Goal: Task Accomplishment & Management: Complete application form

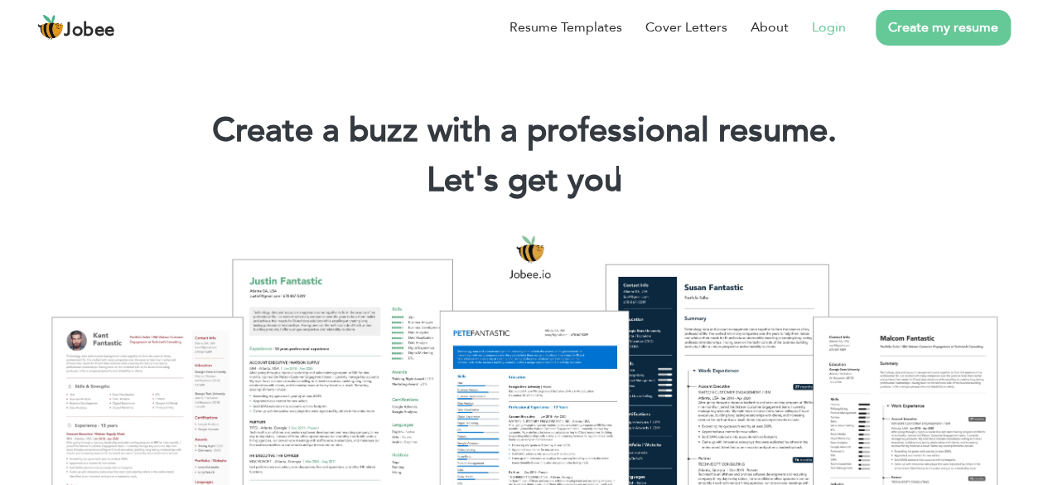
click at [817, 27] on link "Login" at bounding box center [829, 27] width 34 height 20
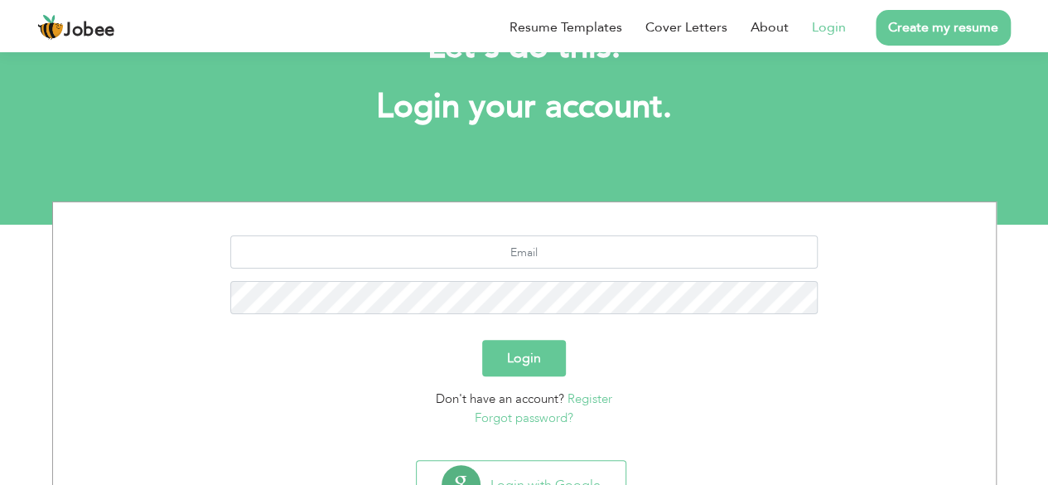
scroll to position [144, 0]
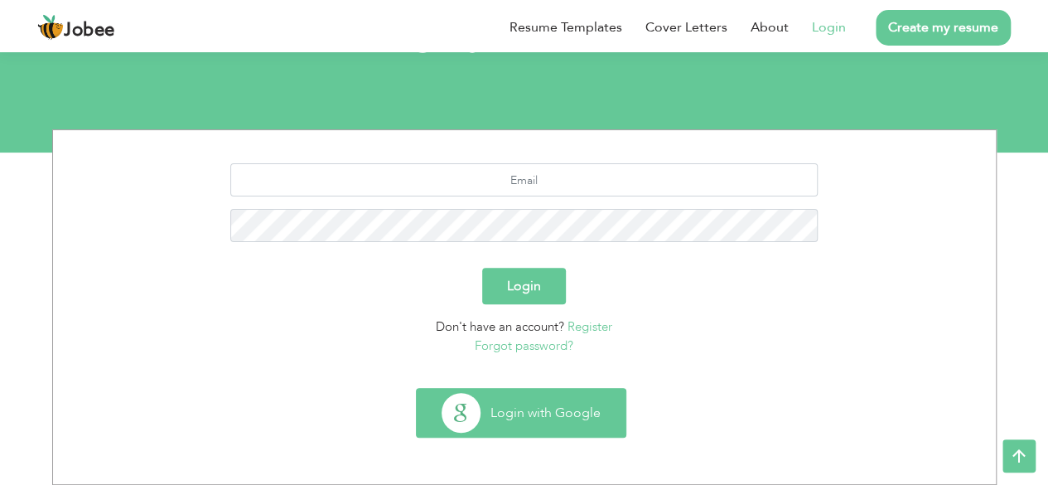
click at [519, 417] on button "Login with Google" at bounding box center [521, 413] width 209 height 48
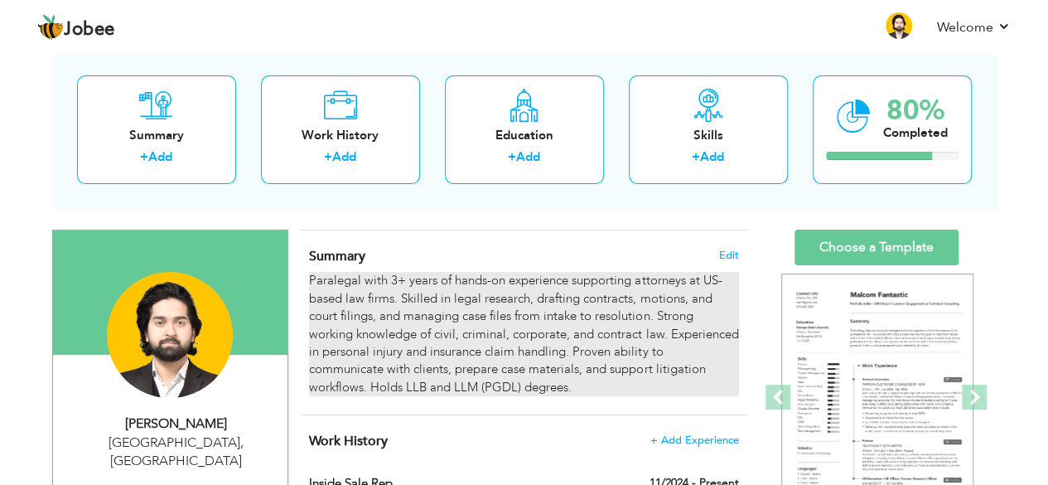
click at [399, 279] on div "Paralegal with 3+ years of hands-on experience supporting attorneys at US-based…" at bounding box center [523, 334] width 429 height 124
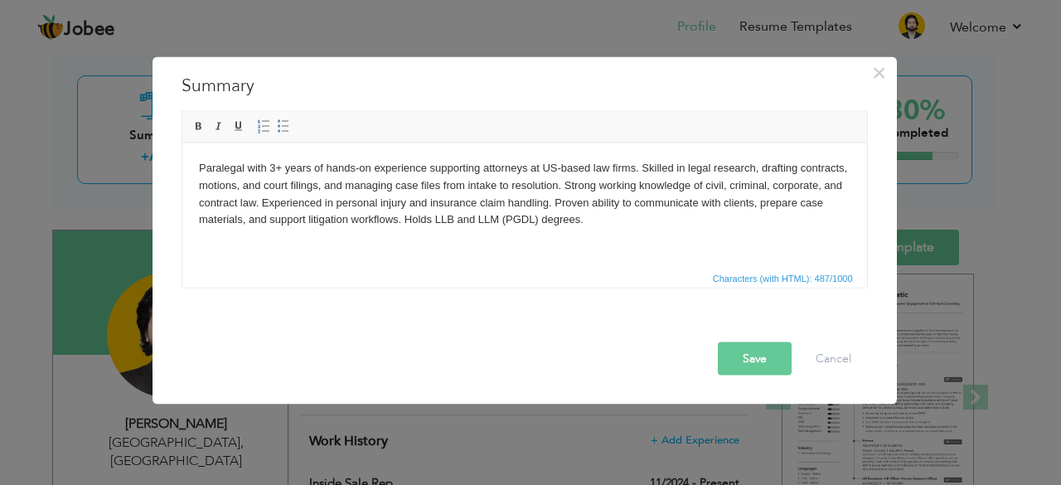
click at [273, 172] on body "Paralegal with 3+ years of hands-on experience supporting attorneys at US-based…" at bounding box center [523, 193] width 651 height 69
click at [727, 356] on button "Save" at bounding box center [755, 357] width 74 height 33
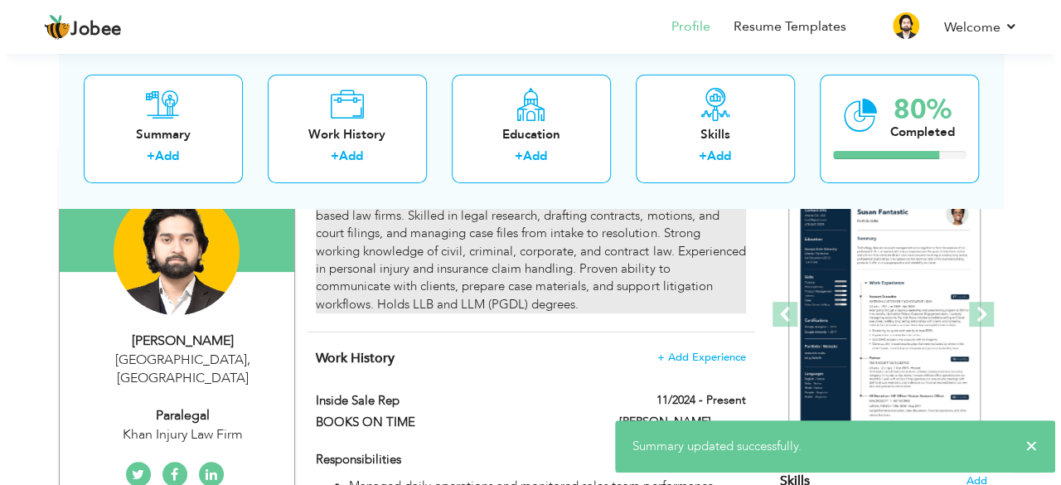
scroll to position [331, 0]
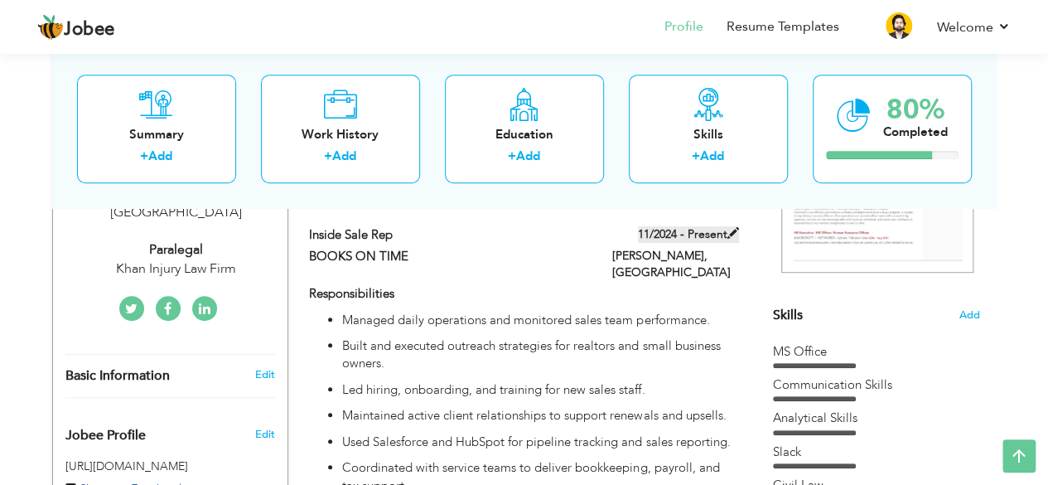
click at [734, 234] on span at bounding box center [734, 233] width 12 height 12
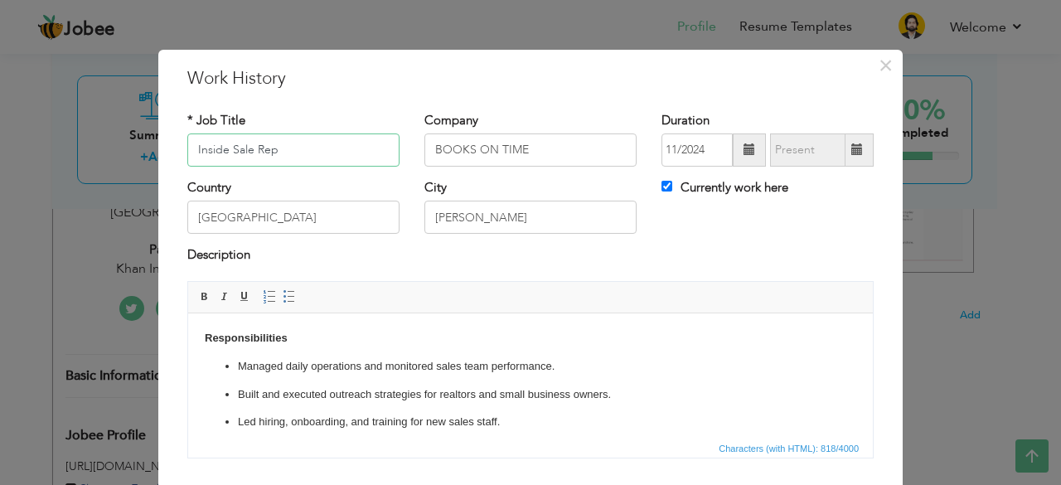
scroll to position [106, 0]
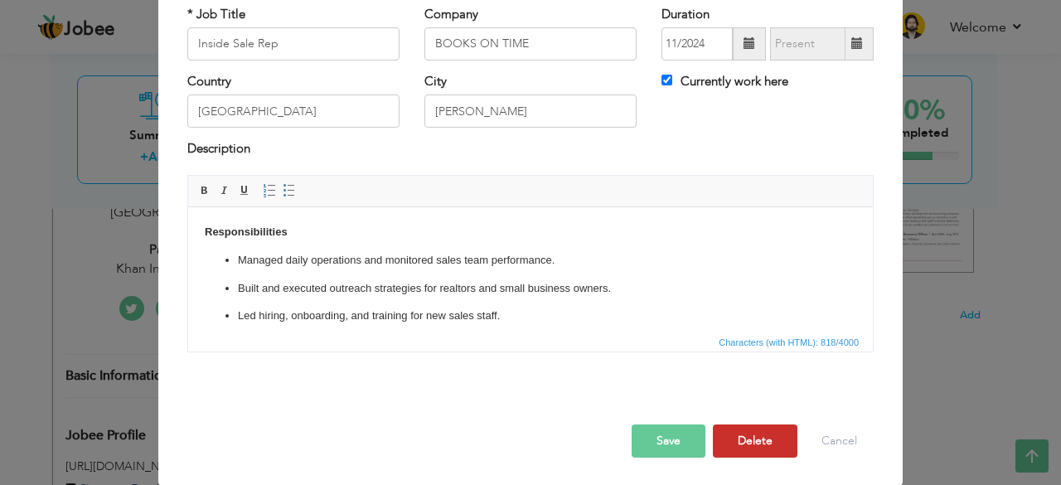
click at [732, 431] on button "Delete" at bounding box center [755, 440] width 85 height 33
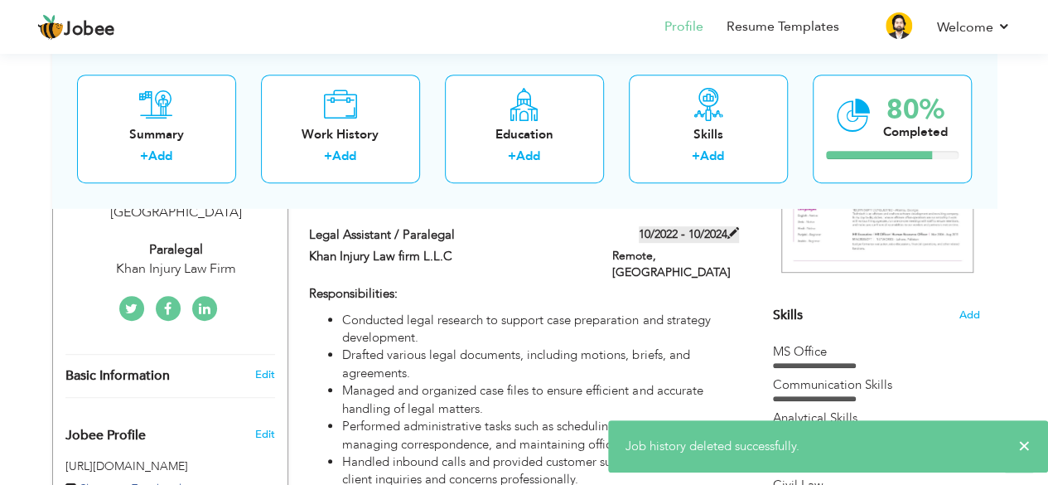
click at [730, 234] on span at bounding box center [734, 233] width 12 height 12
type input "Legal Assistant / Paralegal"
type input "Khan Injury Law firm L.L.C"
type input "10/2022"
type input "10/2024"
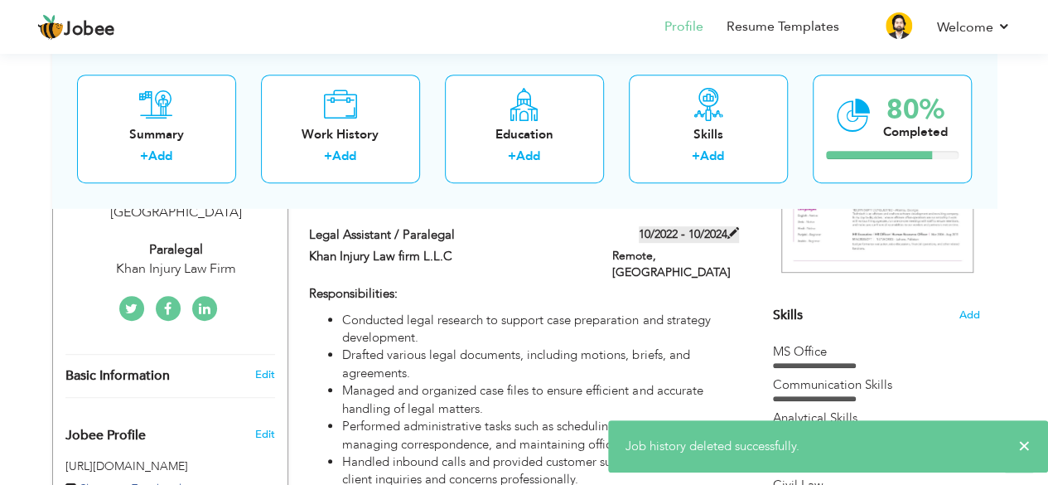
type input "Remote"
checkbox input "false"
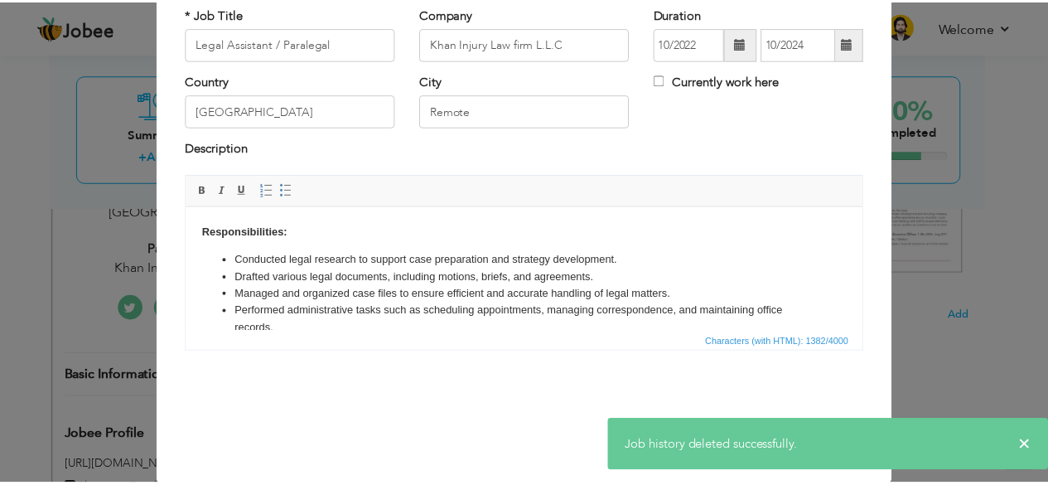
scroll to position [0, 0]
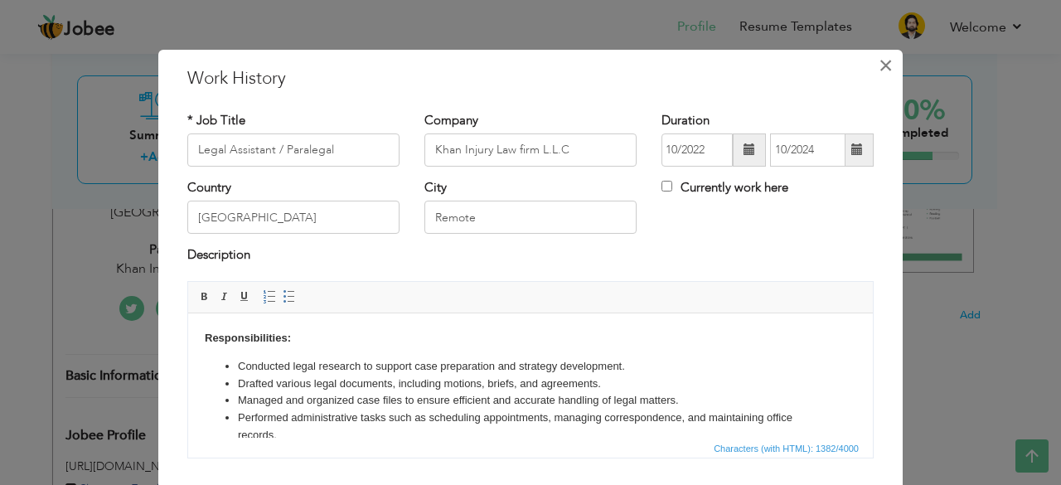
click at [884, 63] on span "×" at bounding box center [885, 66] width 14 height 30
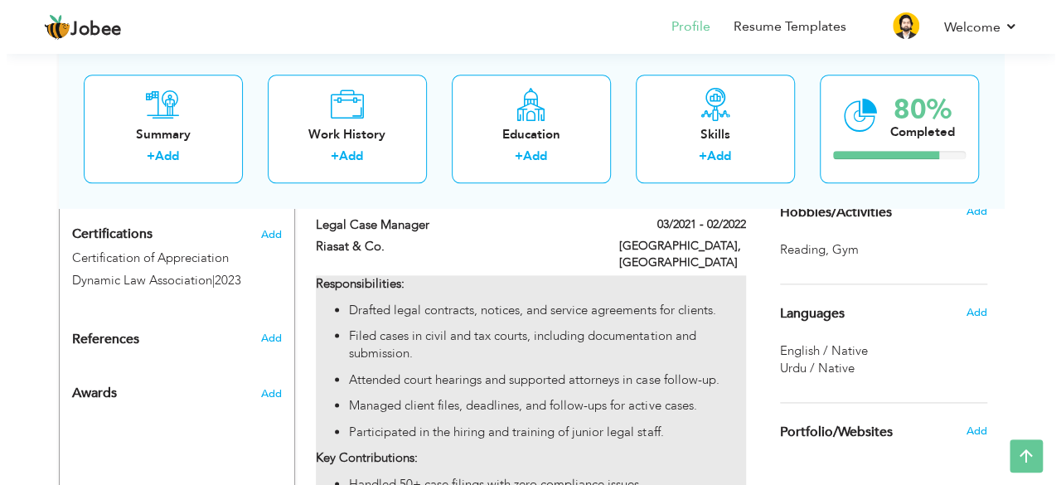
scroll to position [829, 0]
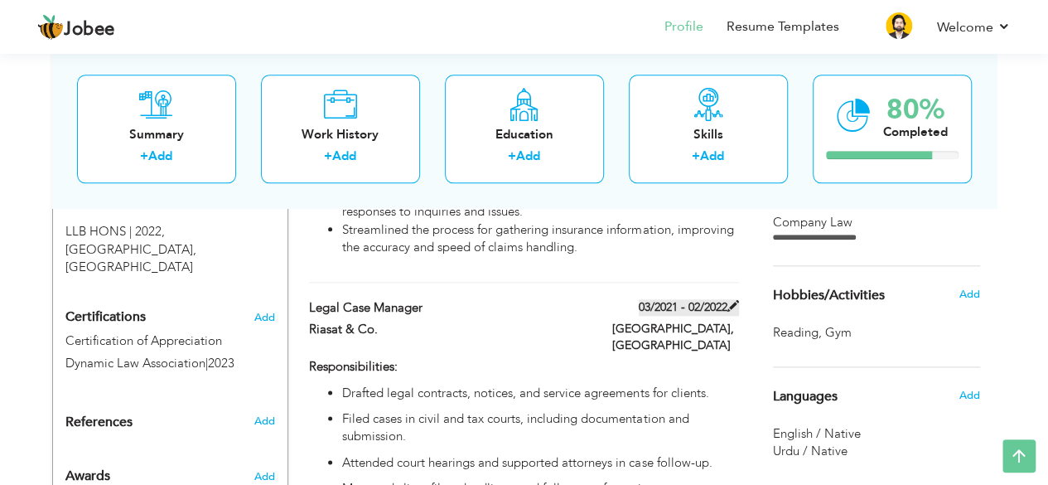
click at [731, 300] on span at bounding box center [734, 306] width 12 height 12
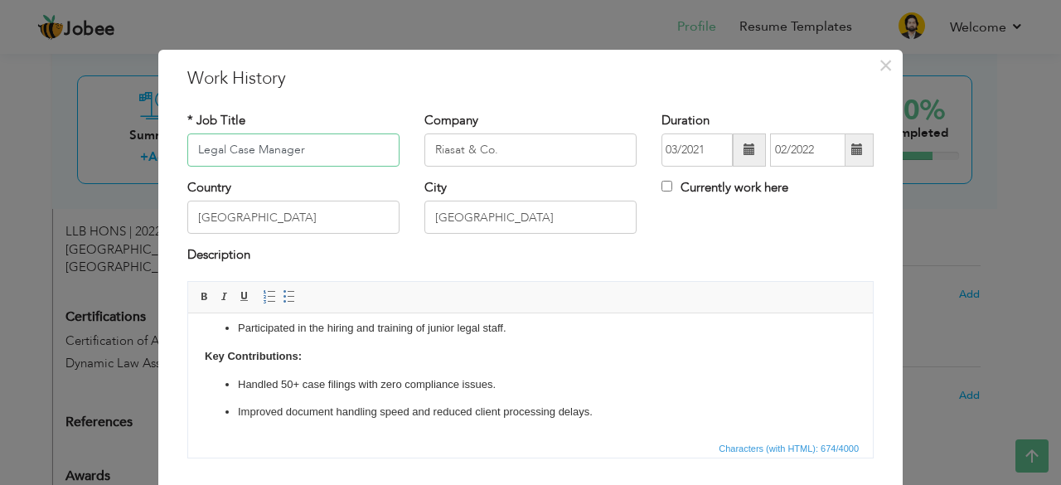
scroll to position [106, 0]
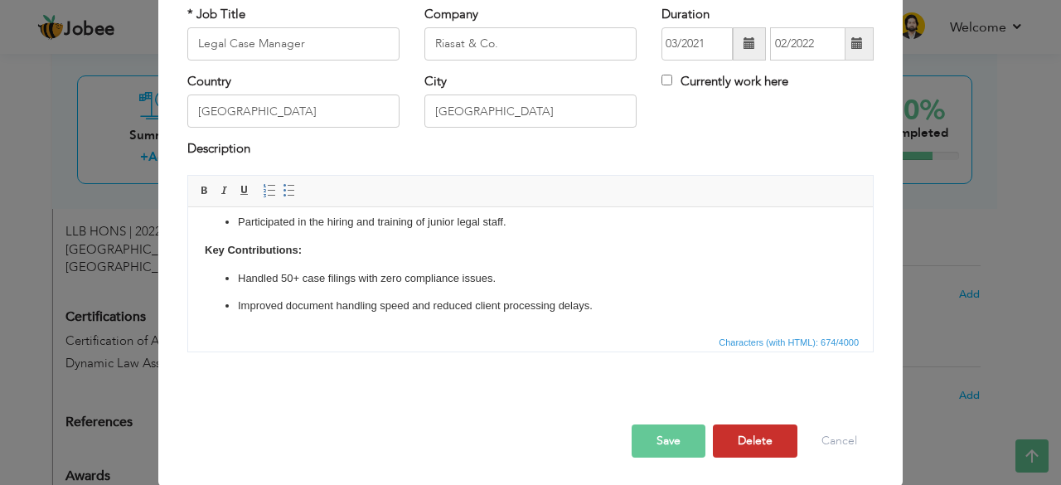
click at [756, 432] on button "Delete" at bounding box center [755, 440] width 85 height 33
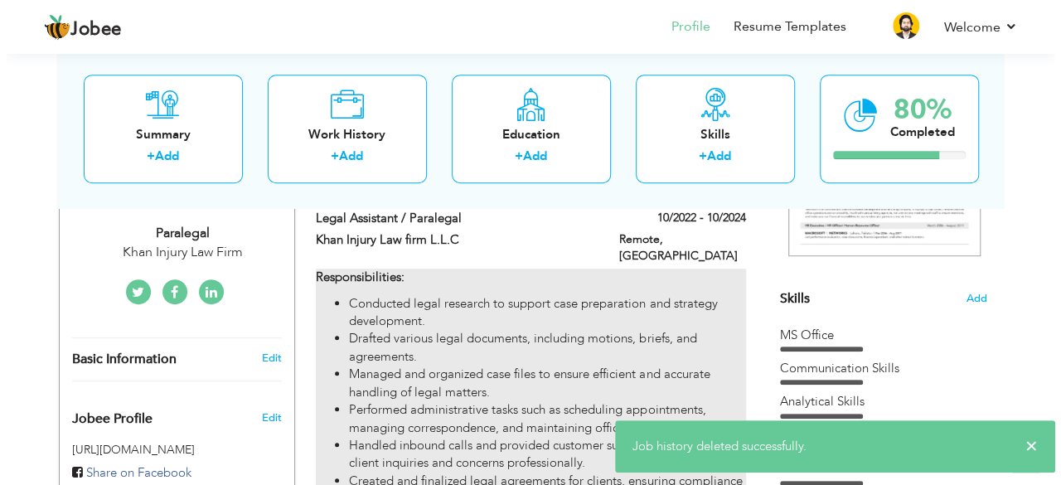
scroll to position [331, 0]
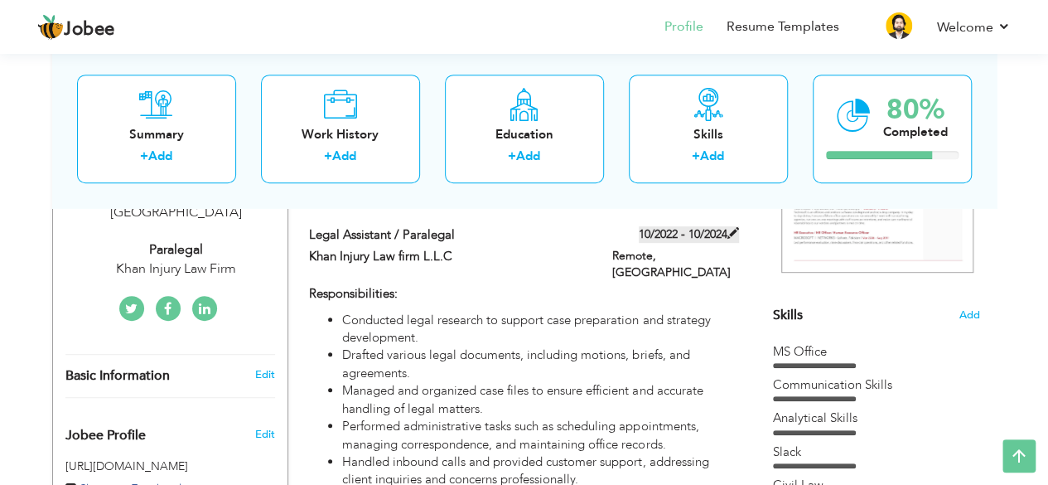
click at [728, 231] on span at bounding box center [734, 233] width 12 height 12
type input "Legal Assistant / Paralegal"
type input "Khan Injury Law firm L.L.C"
type input "10/2022"
type input "10/2024"
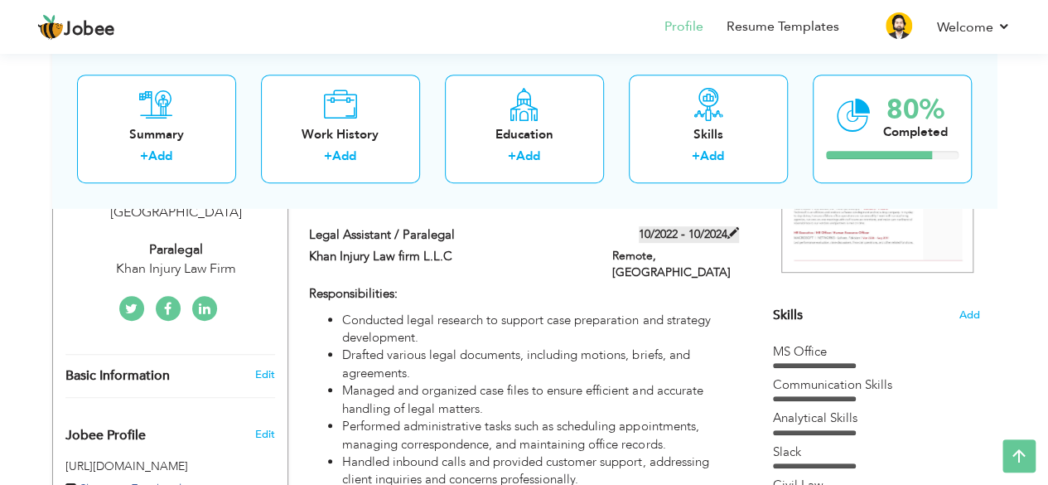
type input "[GEOGRAPHIC_DATA]"
type input "Remote"
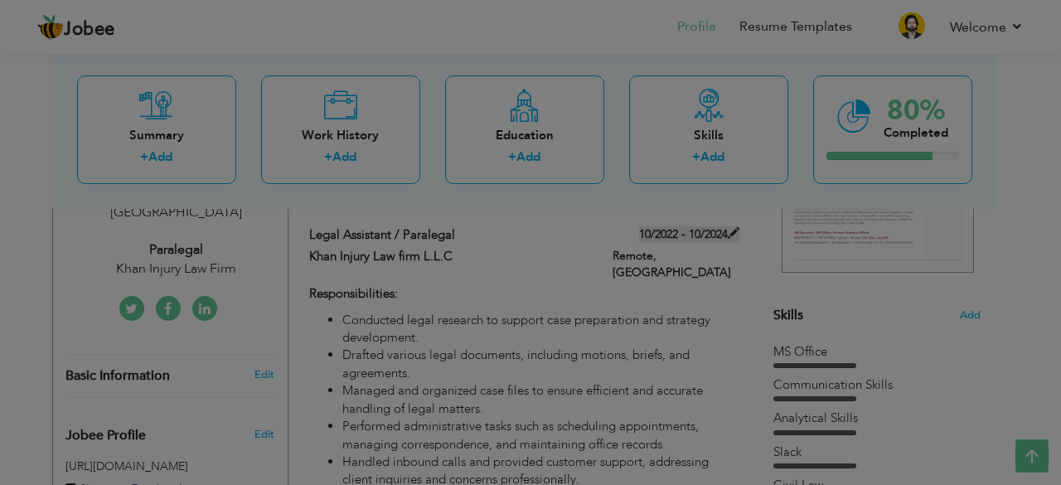
scroll to position [0, 0]
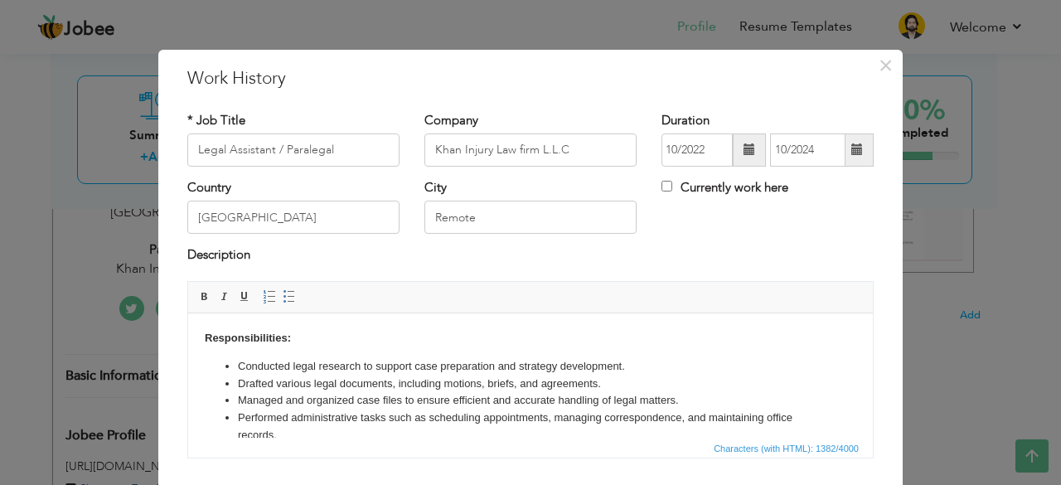
click at [743, 147] on span at bounding box center [749, 149] width 12 height 12
click at [743, 144] on span at bounding box center [749, 149] width 12 height 12
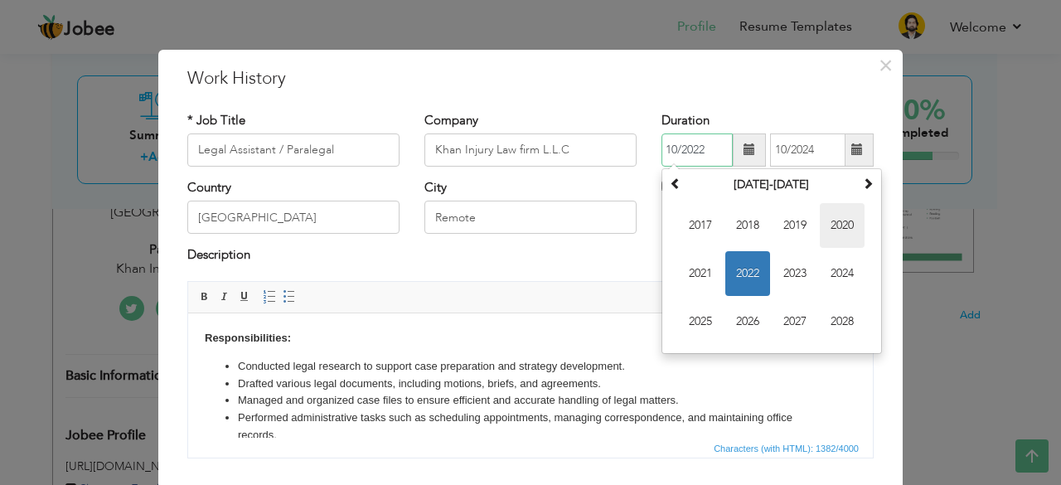
click at [824, 235] on span "2020" at bounding box center [842, 225] width 45 height 45
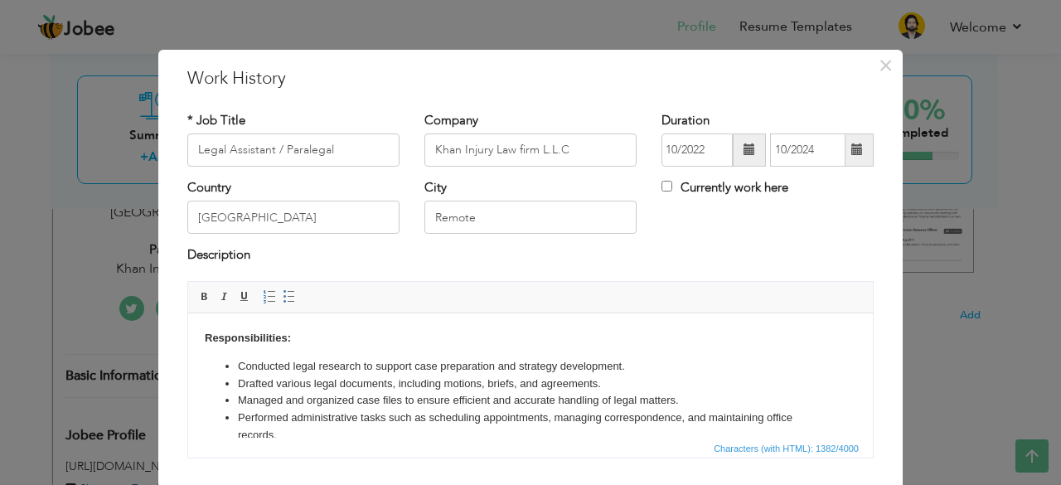
click at [743, 152] on span at bounding box center [749, 149] width 12 height 12
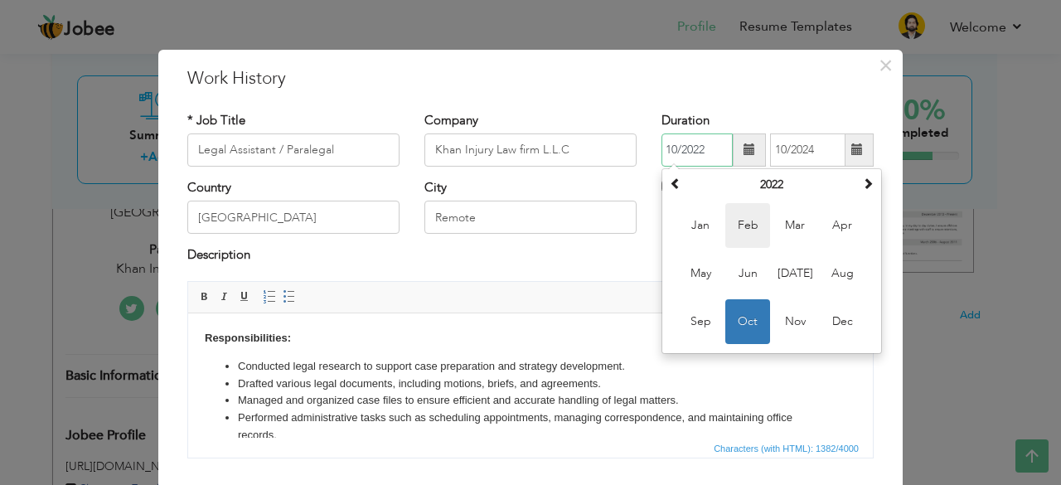
click at [734, 225] on span "Feb" at bounding box center [747, 225] width 45 height 45
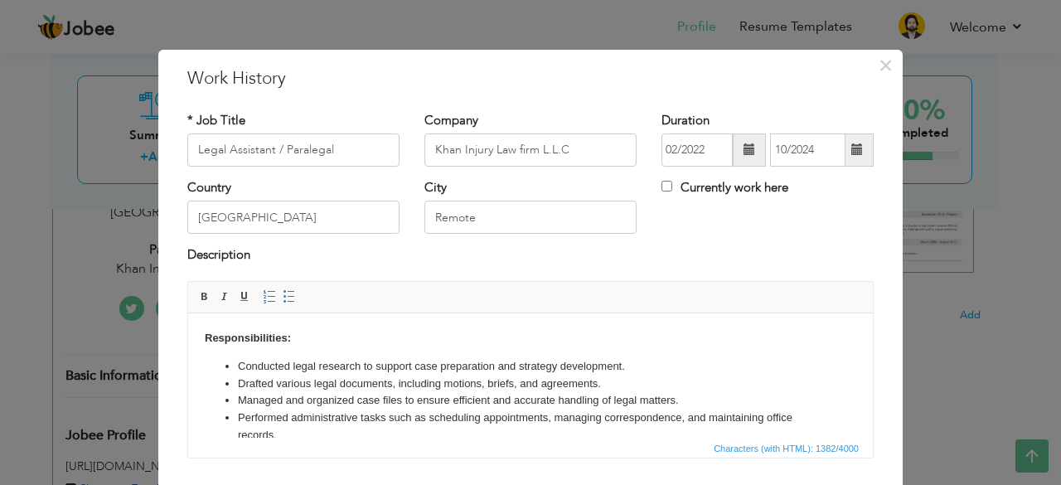
click at [743, 153] on span at bounding box center [749, 149] width 12 height 12
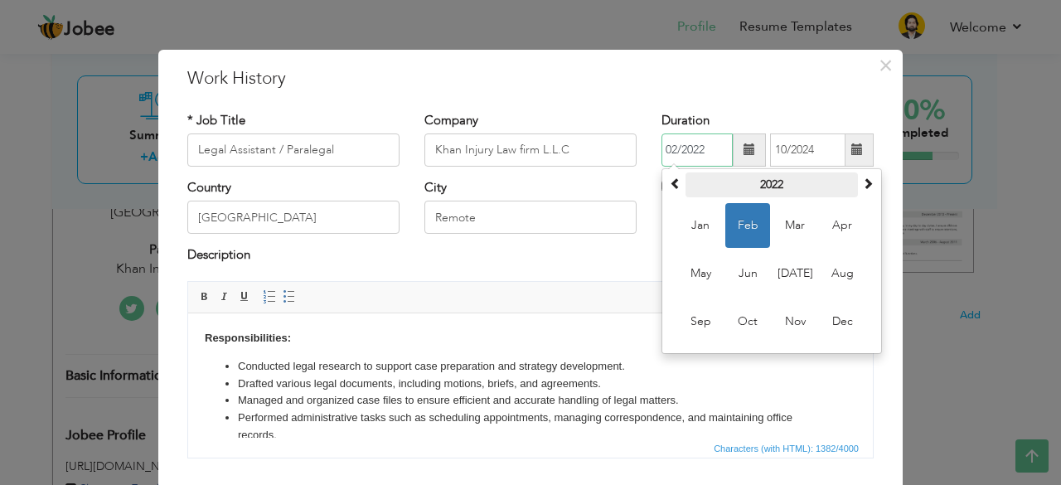
click at [759, 180] on th "2022" at bounding box center [771, 184] width 172 height 25
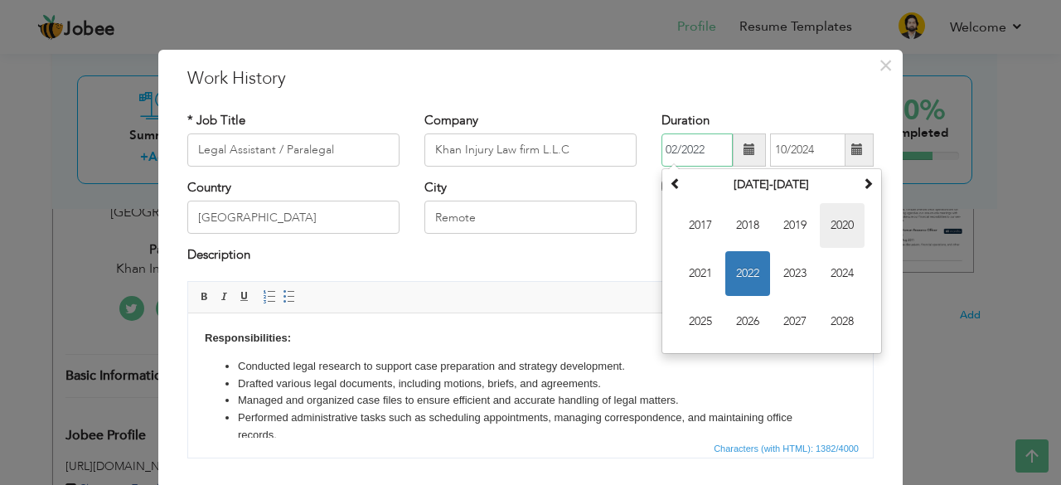
click at [840, 231] on span "2020" at bounding box center [842, 225] width 45 height 45
click at [791, 97] on div "× Work History * Job Title Legal Assistant / Paralegal Company Khan Injury Law …" at bounding box center [530, 321] width 744 height 543
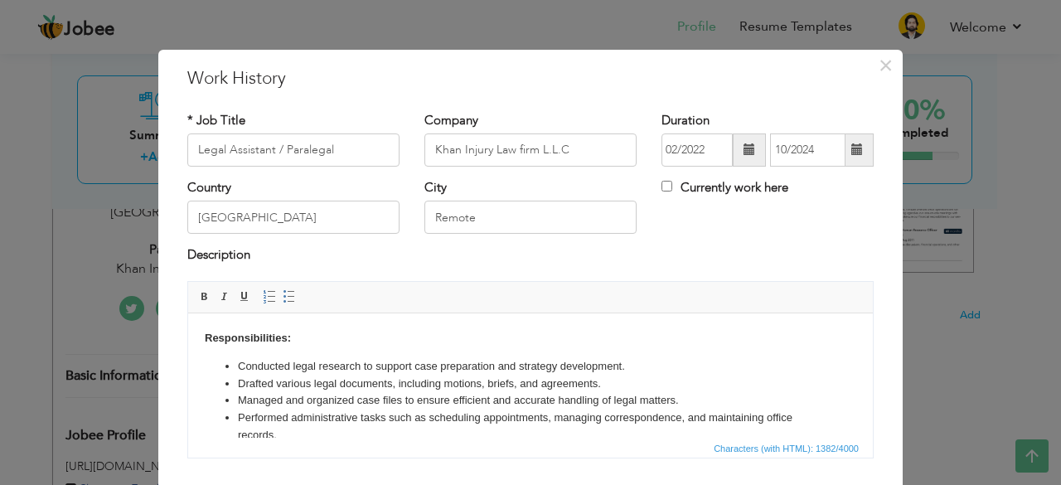
click at [743, 152] on span at bounding box center [749, 149] width 12 height 12
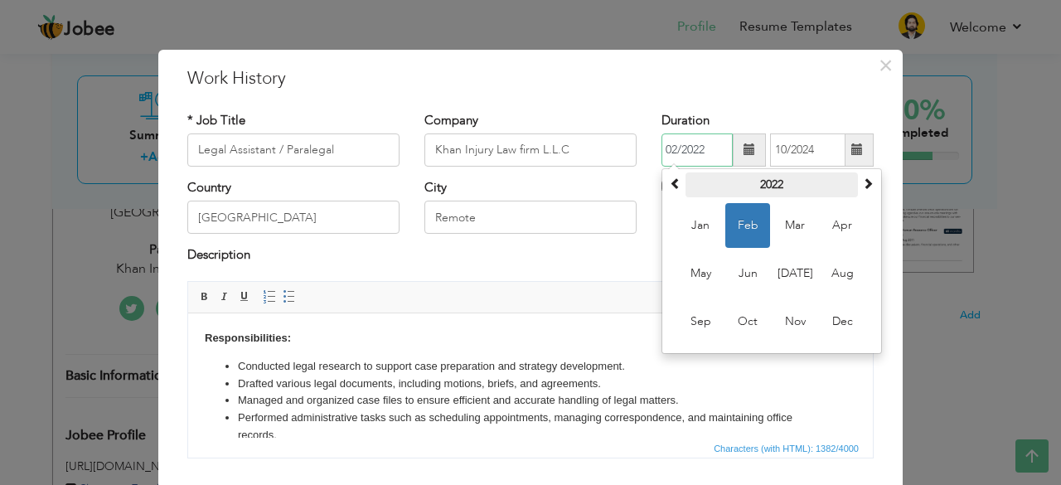
click at [752, 187] on th "2022" at bounding box center [771, 184] width 172 height 25
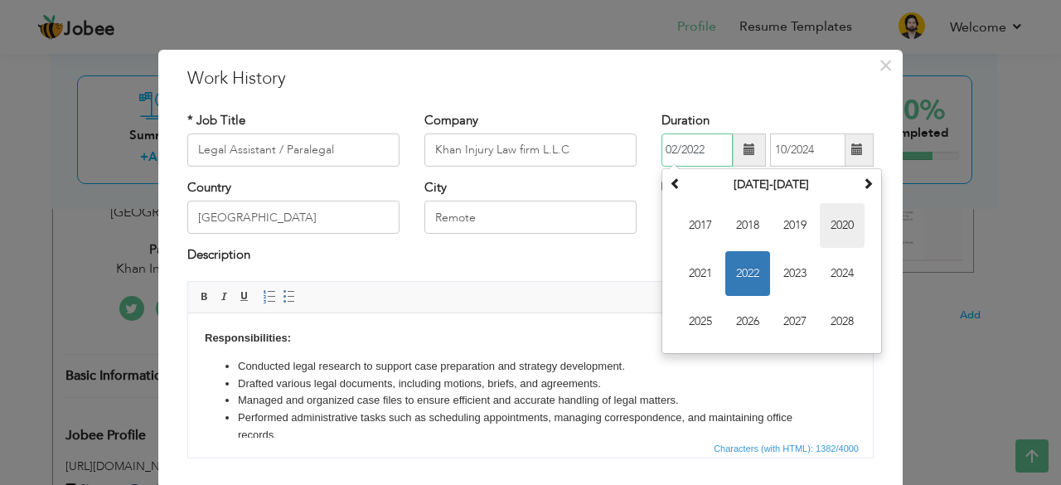
click at [834, 225] on span "2020" at bounding box center [842, 225] width 45 height 45
click at [834, 225] on span "Apr" at bounding box center [842, 225] width 45 height 45
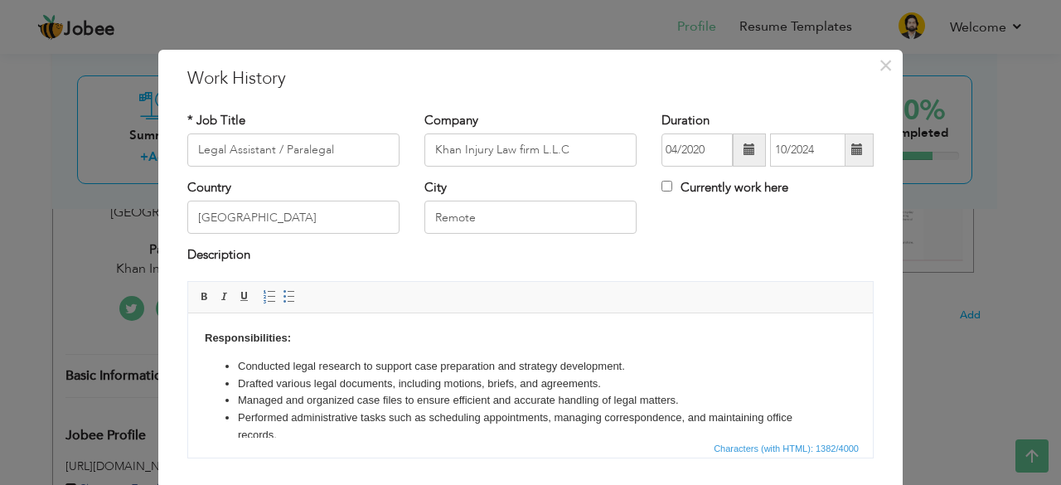
click at [749, 148] on span at bounding box center [749, 149] width 33 height 33
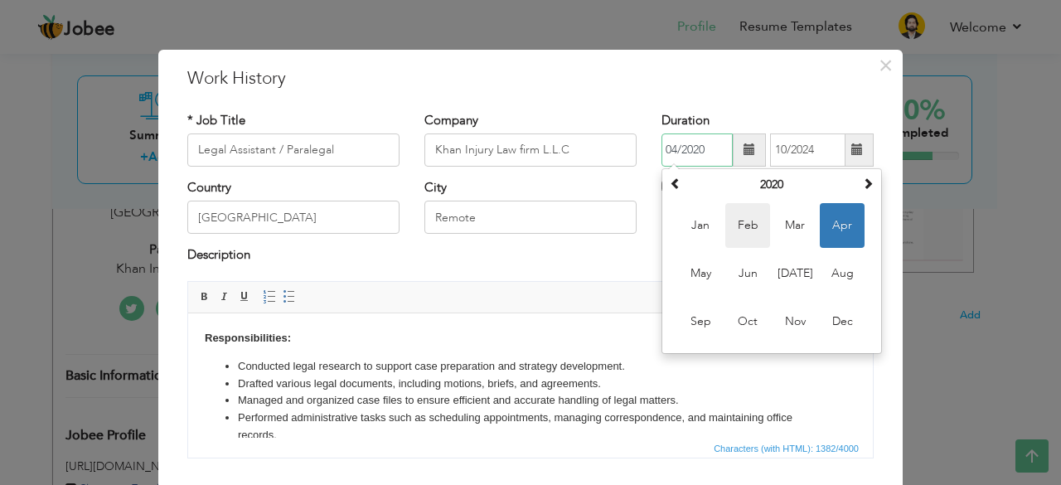
click at [749, 219] on span "Feb" at bounding box center [747, 225] width 45 height 45
type input "02/2020"
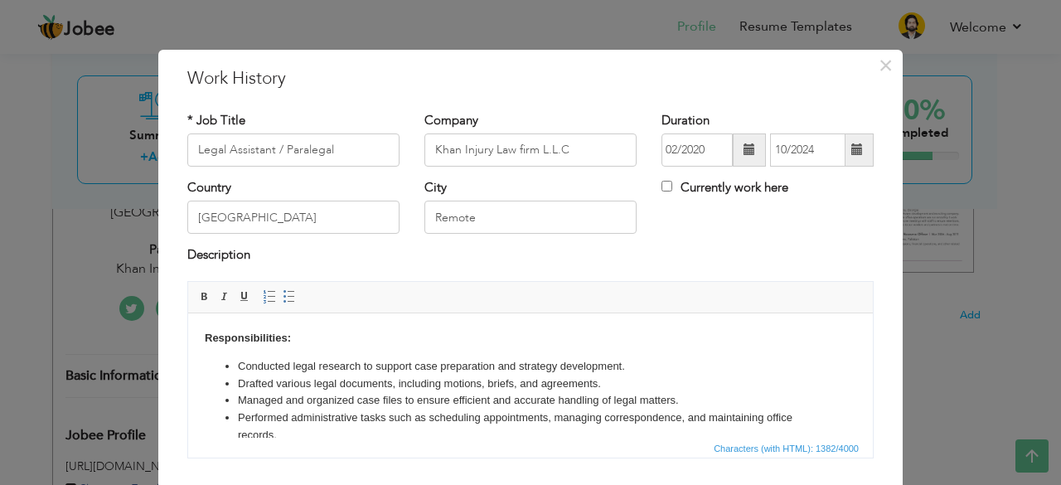
click at [731, 106] on div "* Job Title Legal Assistant / Paralegal Company Khan Injury Law firm L.L.C Dura…" at bounding box center [530, 291] width 711 height 384
click at [851, 145] on span at bounding box center [857, 149] width 12 height 12
click at [844, 147] on span at bounding box center [857, 149] width 32 height 33
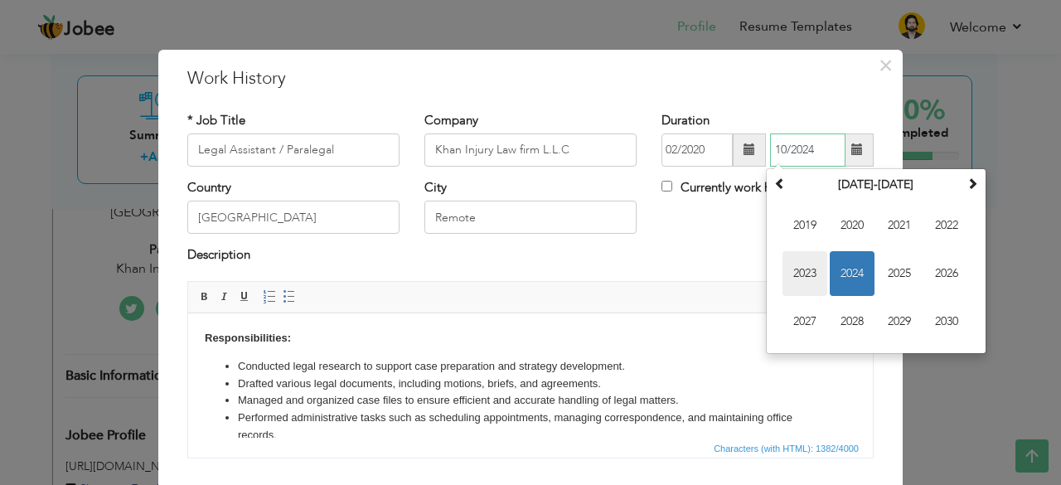
click at [805, 273] on span "2023" at bounding box center [804, 273] width 45 height 45
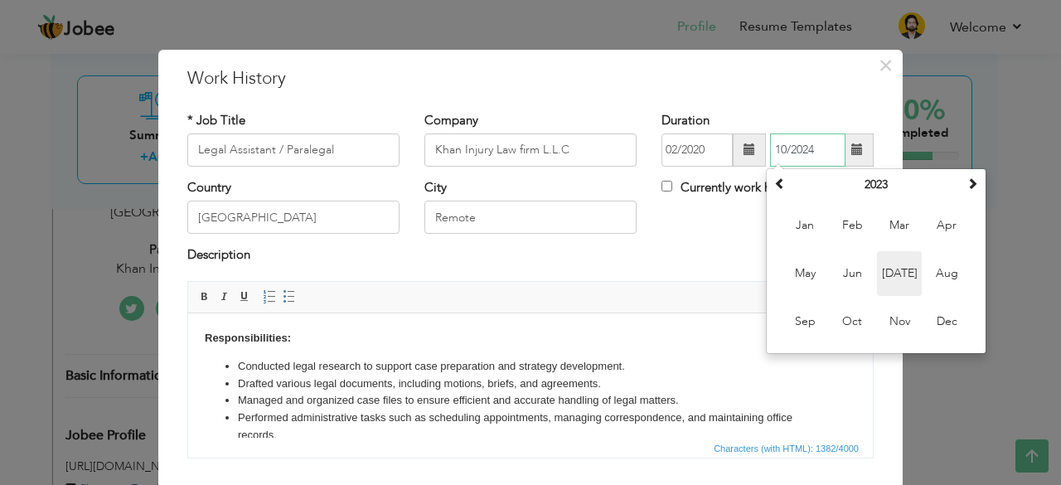
click at [898, 277] on span "[DATE]" at bounding box center [899, 273] width 45 height 45
type input "07/2023"
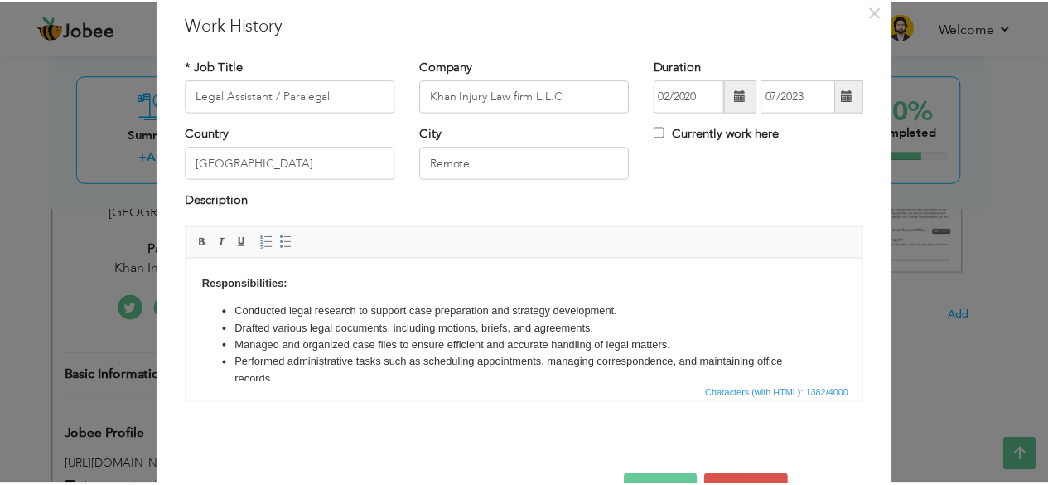
scroll to position [106, 0]
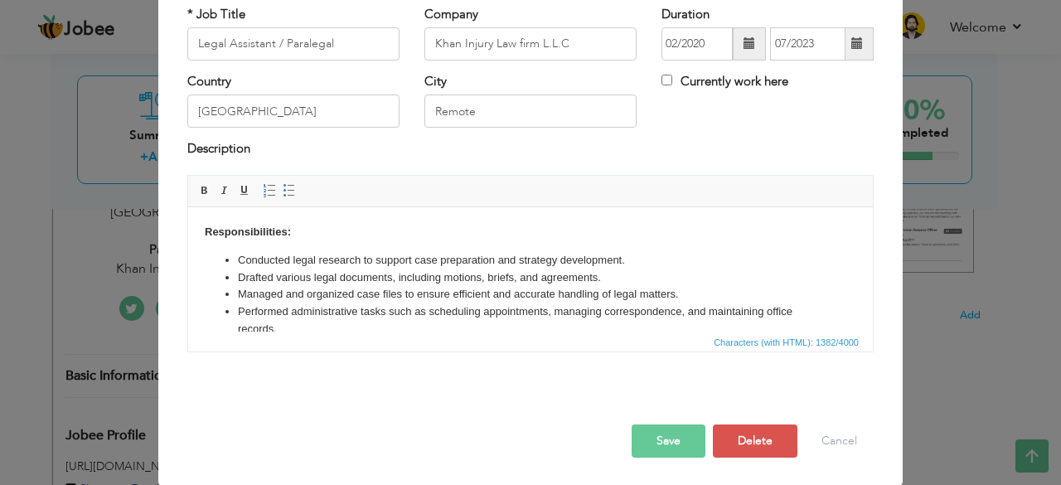
click at [680, 440] on button "Save" at bounding box center [668, 440] width 74 height 33
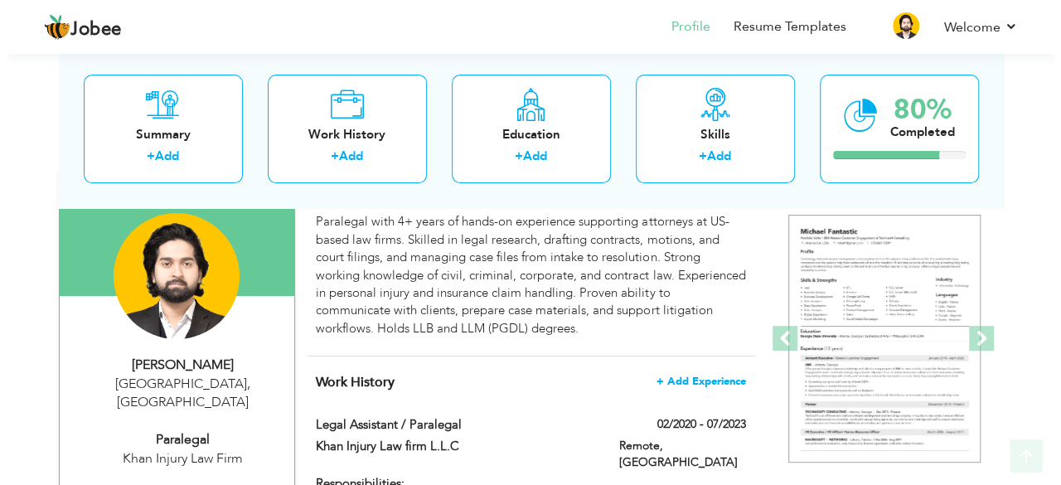
scroll to position [166, 0]
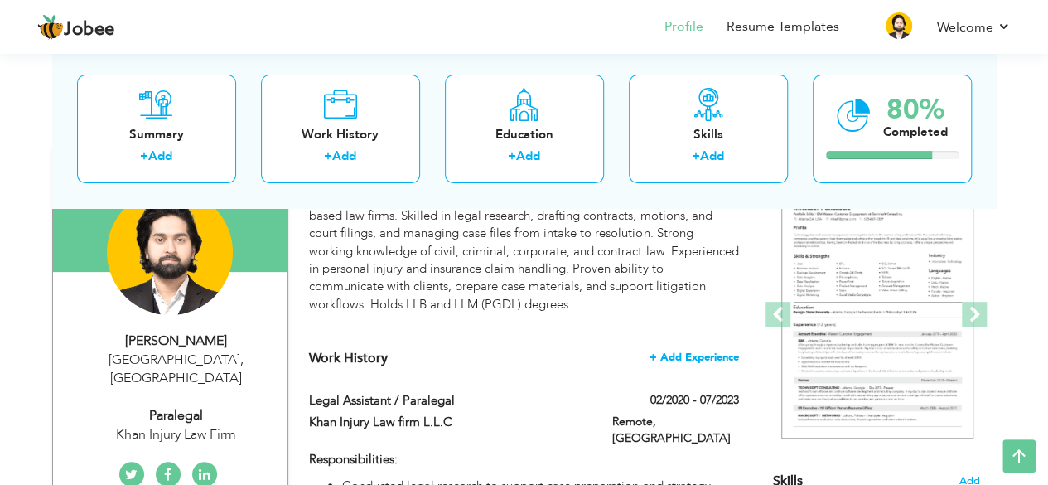
click at [685, 355] on span "+ Add Experience" at bounding box center [695, 357] width 90 height 12
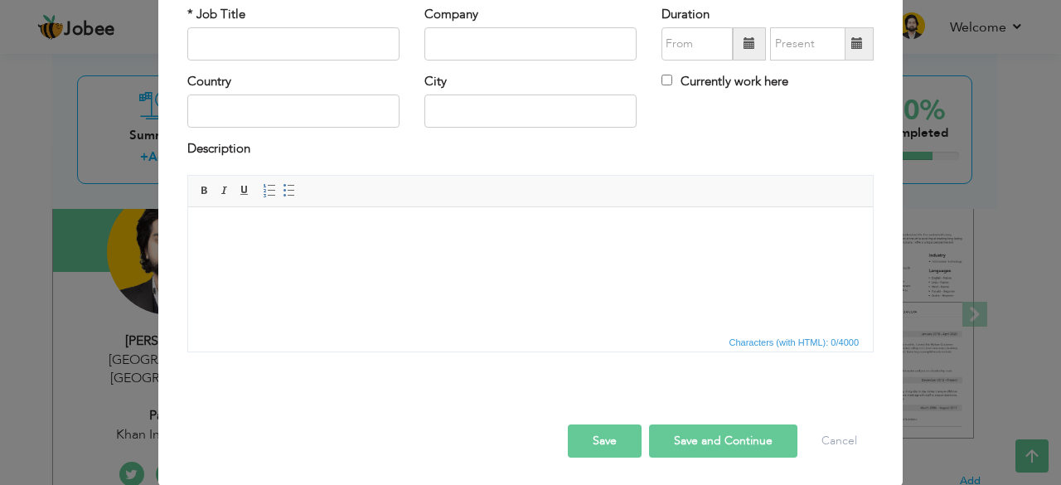
scroll to position [0, 0]
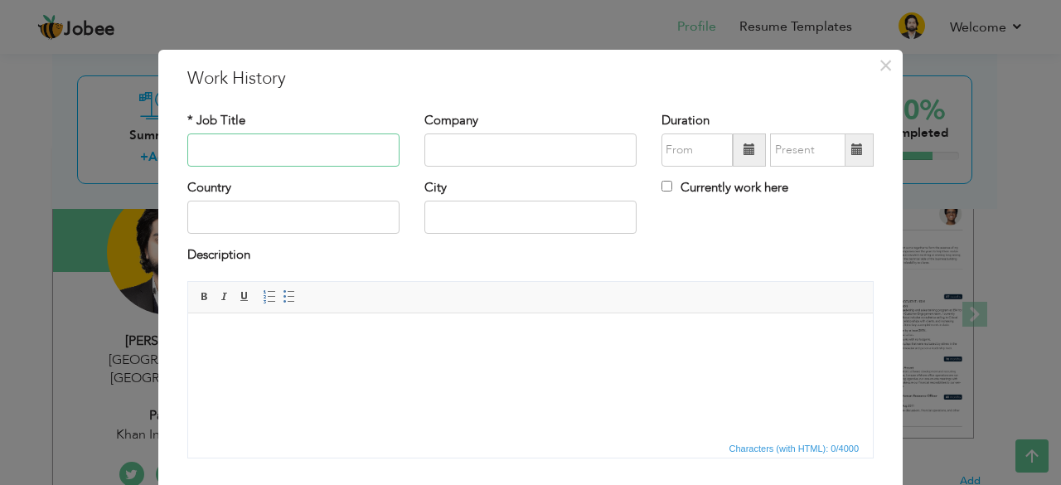
paste input "Intake & Lead Generation Specialist"
type input "Intake & Lead Generation Specialist"
click at [462, 142] on input "text" at bounding box center [530, 149] width 212 height 33
paste input "Pioneer Growth Equity"
type input "Pioneer Growth Equity"
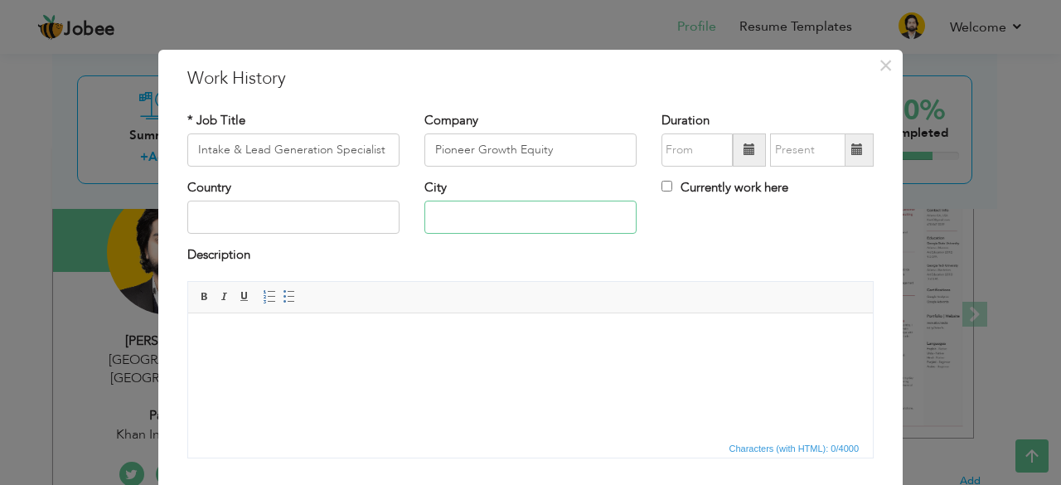
click at [469, 216] on input "text" at bounding box center [530, 217] width 212 height 33
click at [298, 215] on input "text" at bounding box center [293, 217] width 212 height 33
type input "[GEOGRAPHIC_DATA]"
click at [453, 220] on input "text" at bounding box center [530, 217] width 212 height 33
type input "Remote"
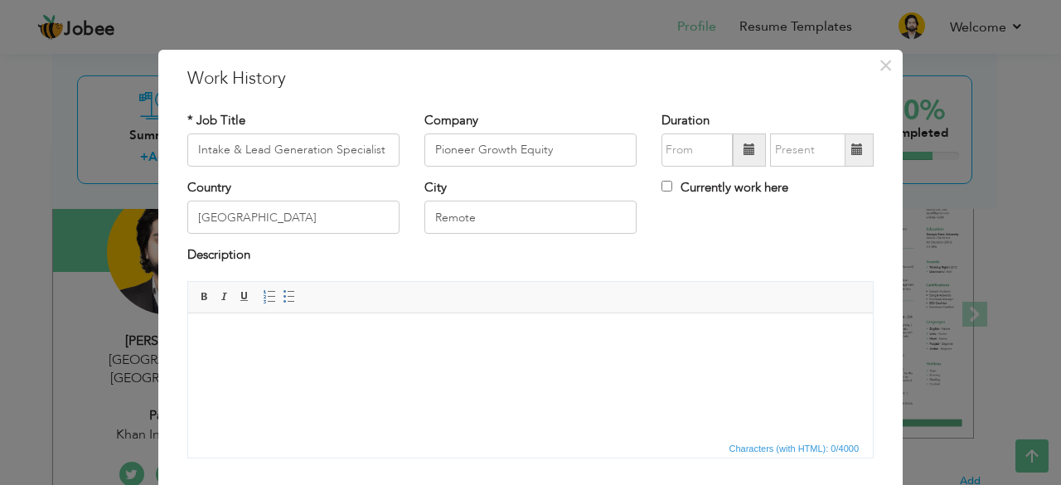
click at [743, 153] on span at bounding box center [749, 149] width 12 height 12
click at [736, 148] on span at bounding box center [749, 149] width 33 height 33
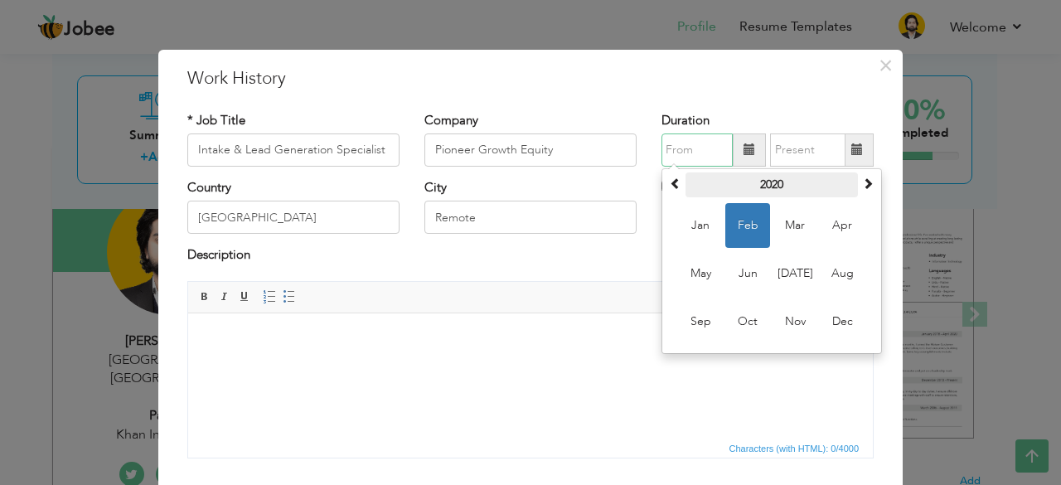
click at [762, 186] on th "2020" at bounding box center [771, 184] width 172 height 25
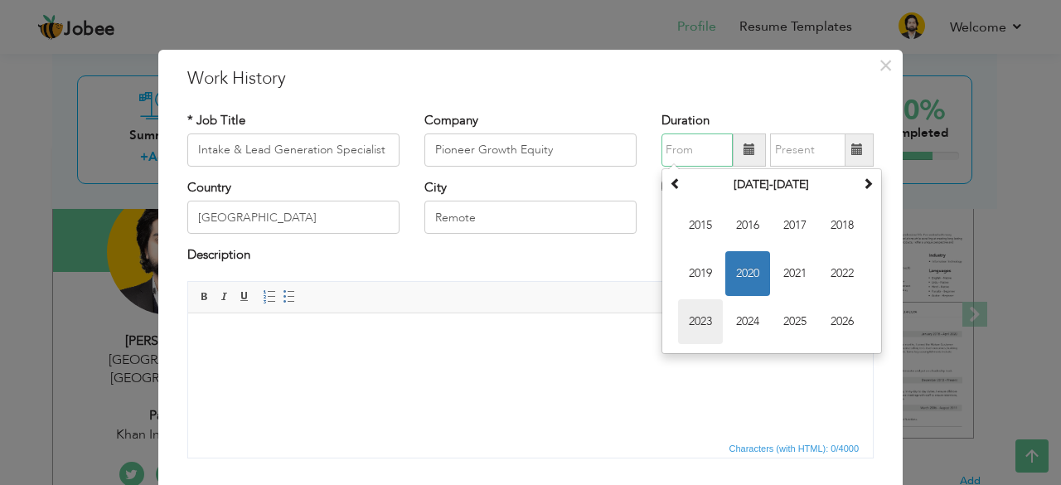
click at [691, 315] on span "2023" at bounding box center [700, 321] width 45 height 45
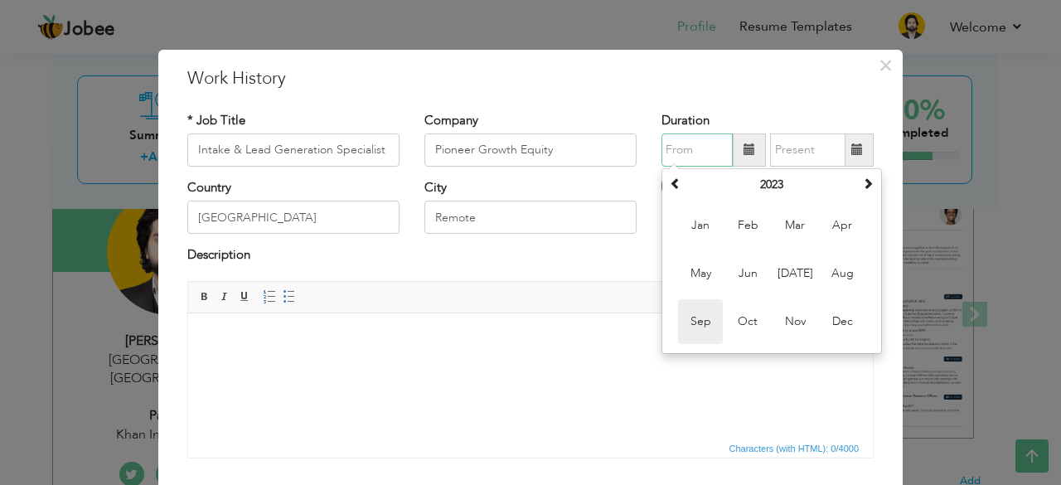
click at [690, 322] on span "Sep" at bounding box center [700, 321] width 45 height 45
type input "09/2023"
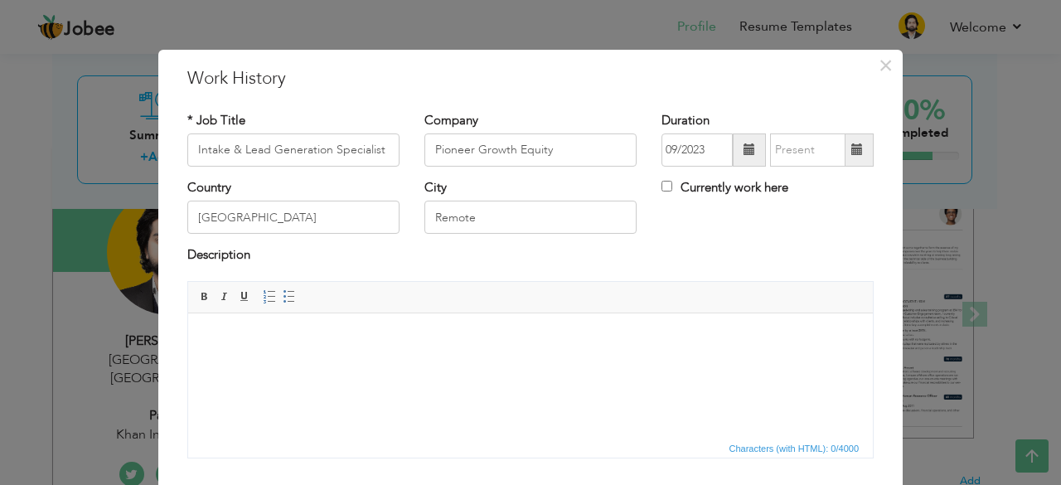
click at [852, 148] on span at bounding box center [857, 149] width 12 height 12
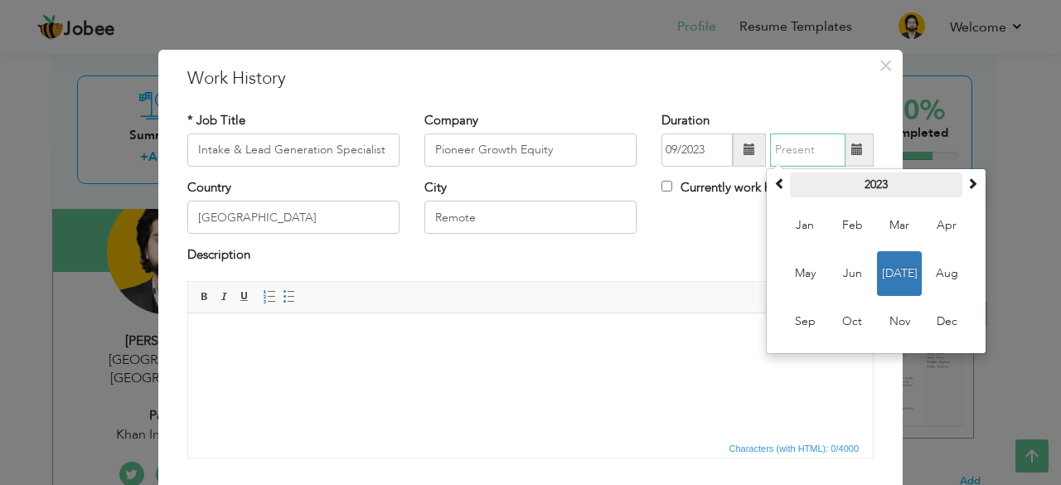
click at [897, 185] on th "2023" at bounding box center [876, 184] width 172 height 25
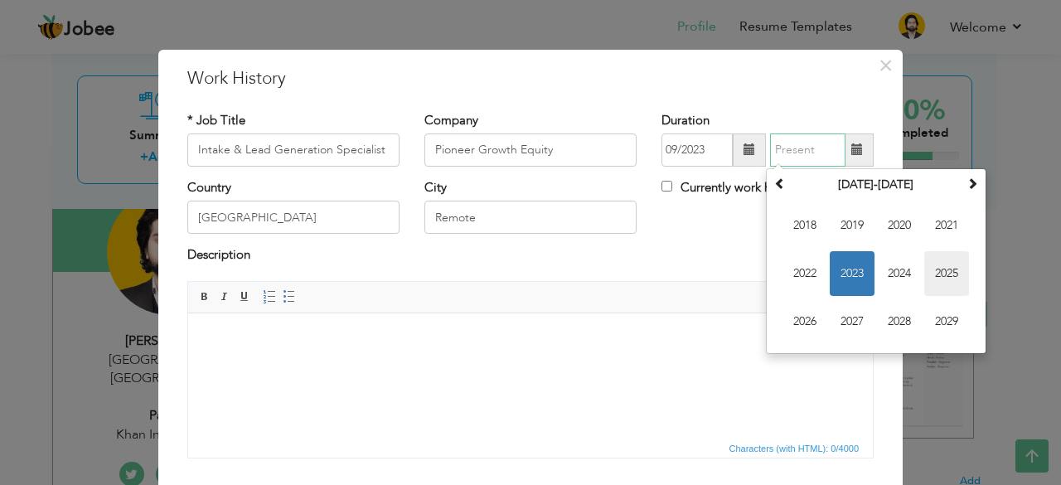
click at [938, 273] on span "2025" at bounding box center [946, 273] width 45 height 45
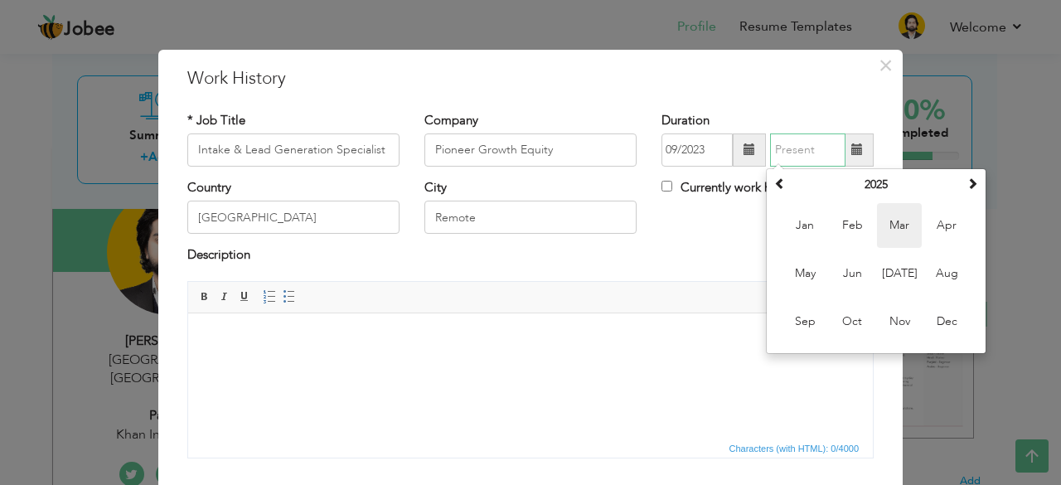
click at [888, 225] on span "Mar" at bounding box center [899, 225] width 45 height 45
type input "03/2025"
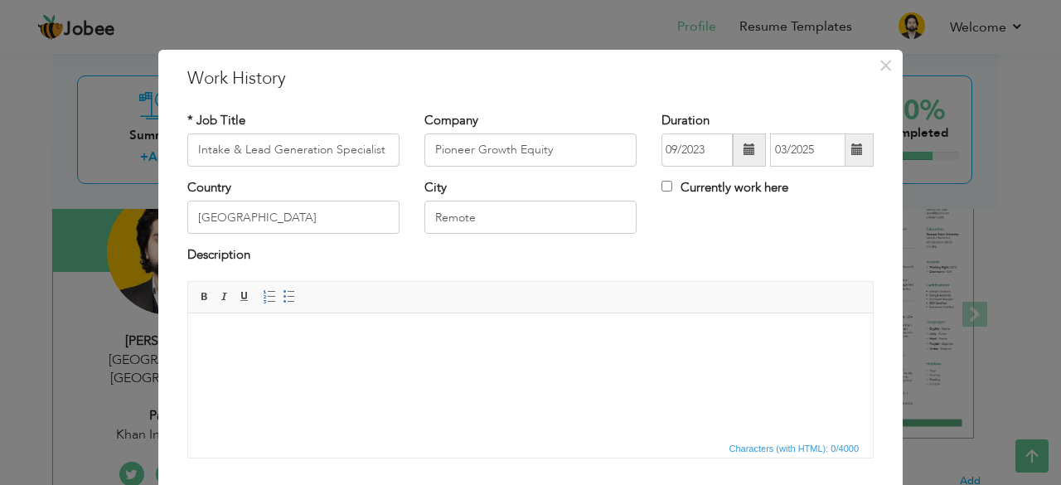
click at [325, 357] on html at bounding box center [530, 337] width 685 height 51
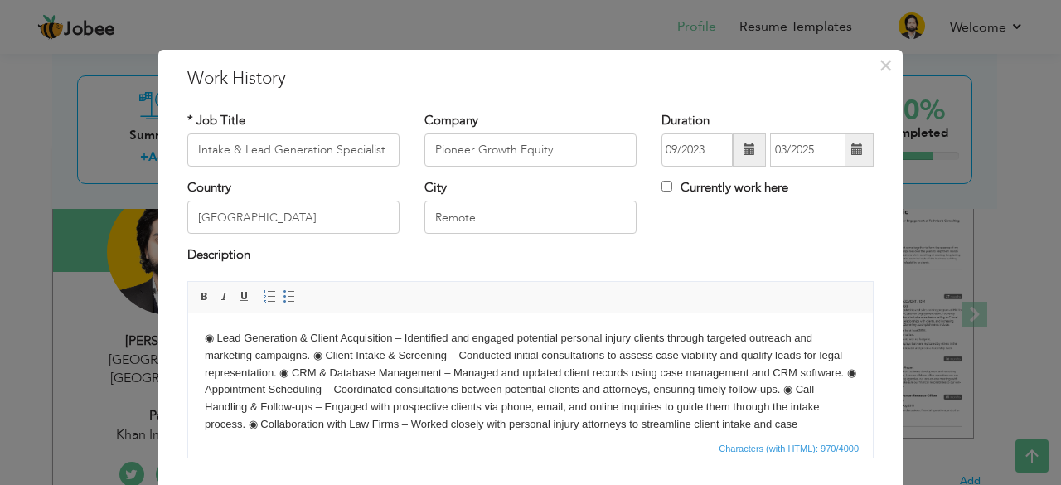
click at [312, 353] on body "◉ Lead Generation & Client Acquisition – Identified and engaged potential perso…" at bounding box center [530, 398] width 651 height 138
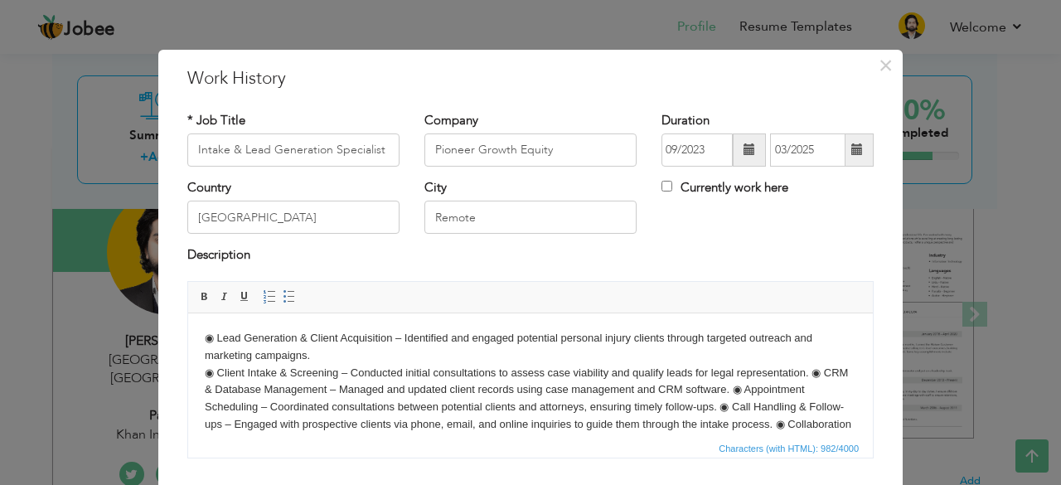
click at [811, 374] on p "◉ Lead Generation & Client Acquisition – Identified and engaged potential perso…" at bounding box center [530, 398] width 651 height 138
click at [773, 390] on p "◉ Lead Generation & Client Acquisition – Identified and engaged potential perso…" at bounding box center [530, 398] width 651 height 138
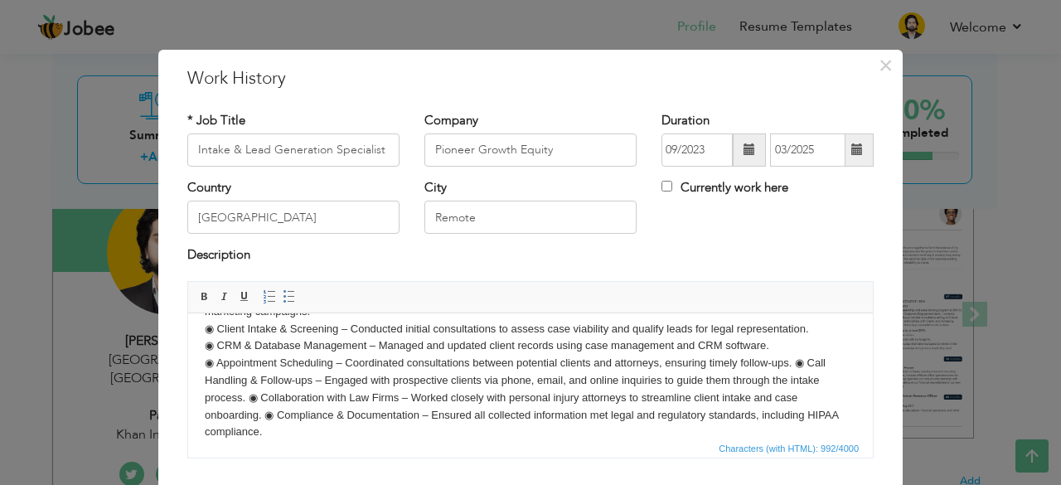
scroll to position [64, 0]
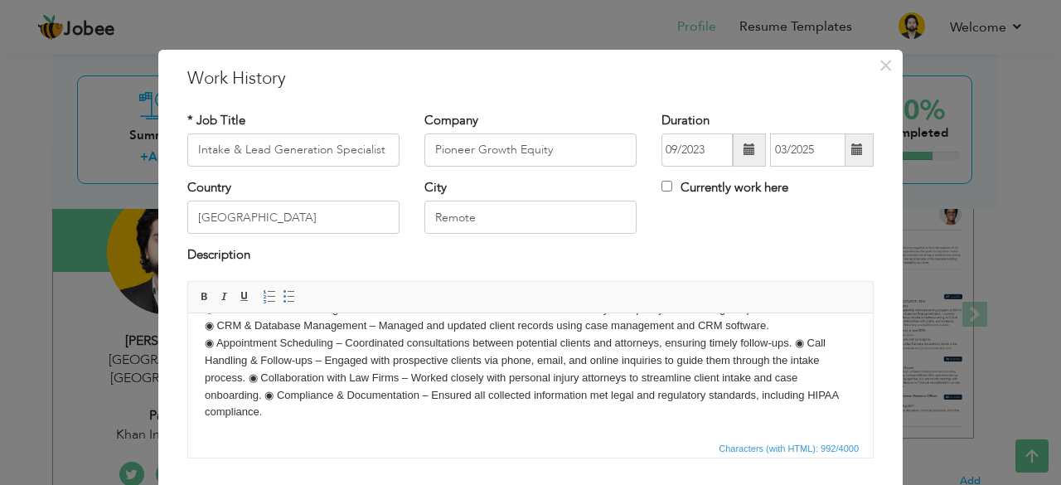
click at [795, 342] on p "◉ Lead Generation & Client Acquisition – Identified and engaged potential perso…" at bounding box center [530, 342] width 651 height 155
click at [282, 375] on p "◉ Lead Generation & Client Acquisition – Identified and engaged potential perso…" at bounding box center [530, 342] width 651 height 155
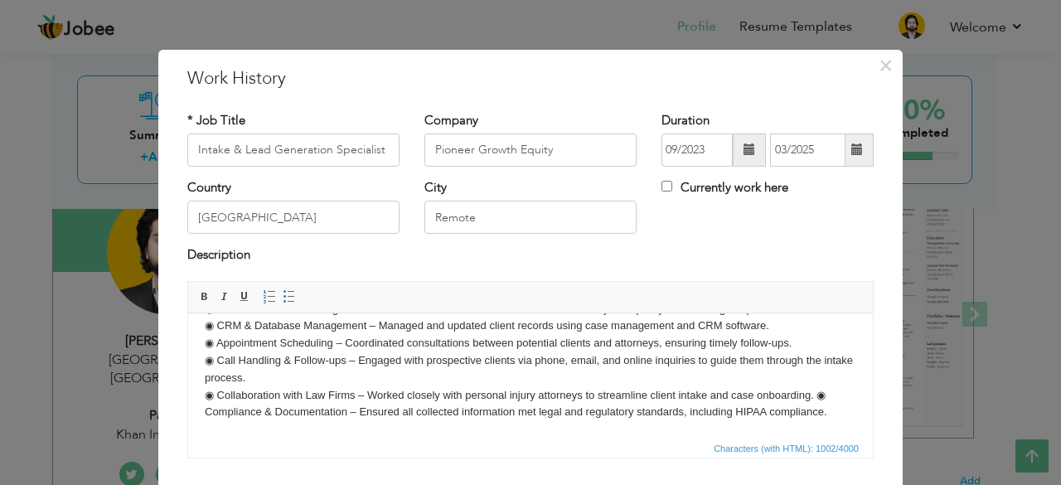
click at [816, 391] on p "◉ Lead Generation & Client Acquisition – Identified and engaged potential perso…" at bounding box center [530, 342] width 651 height 155
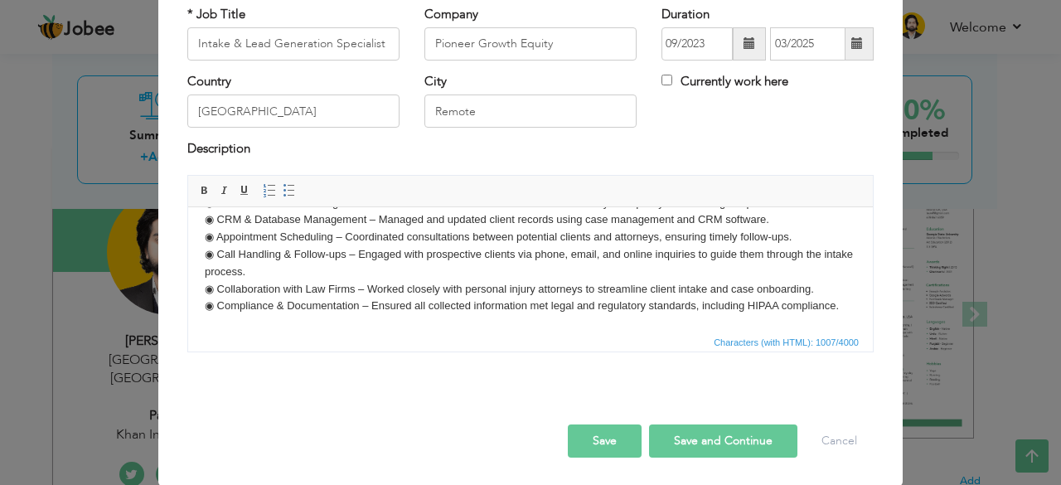
click at [613, 445] on button "Save" at bounding box center [605, 440] width 74 height 33
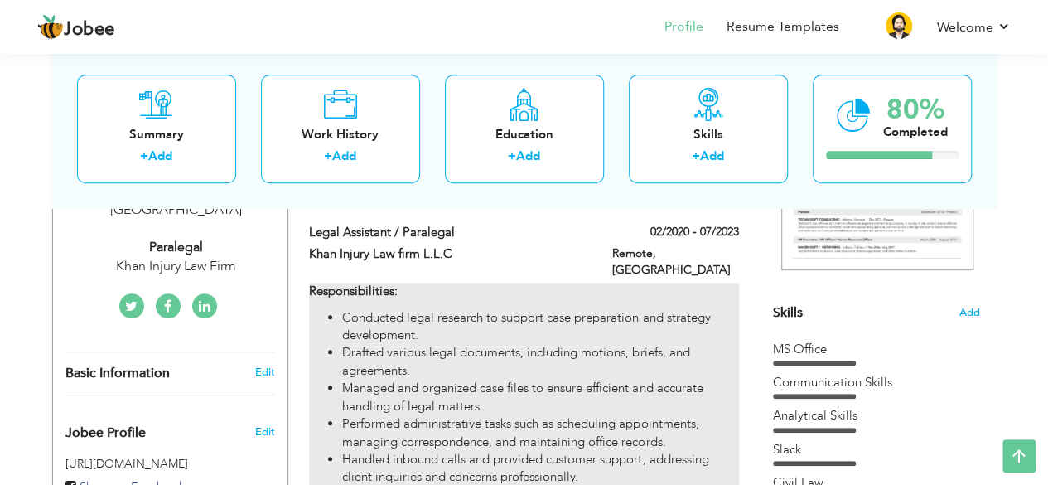
scroll to position [83, 0]
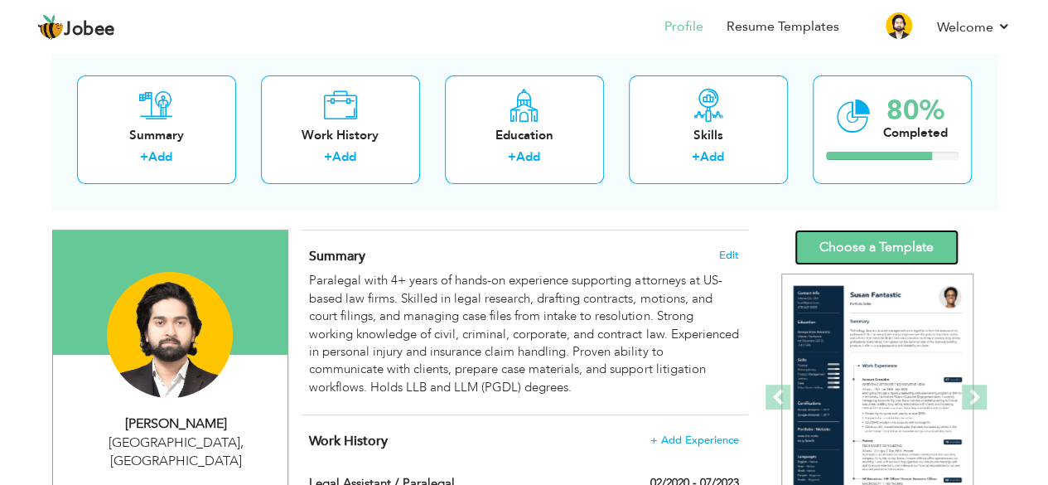
click at [844, 251] on link "Choose a Template" at bounding box center [877, 248] width 164 height 36
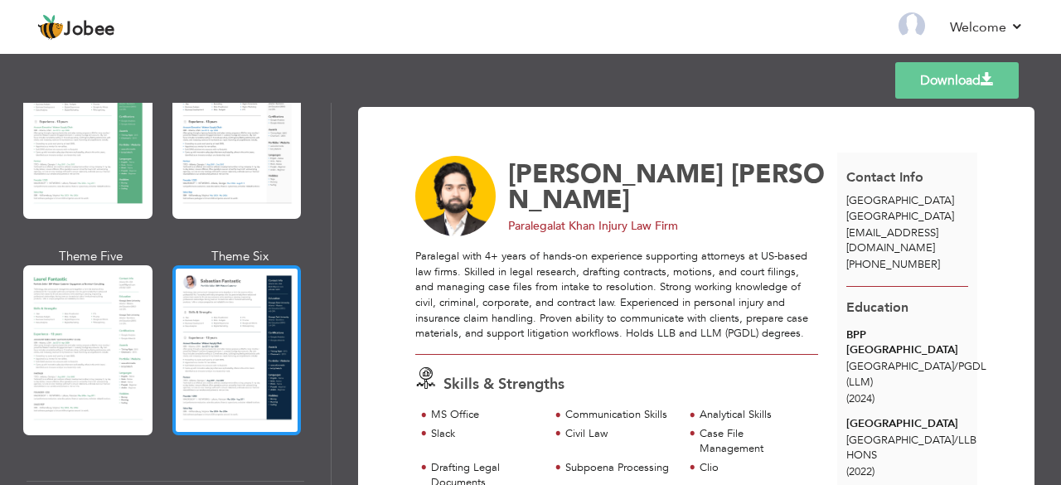
scroll to position [414, 0]
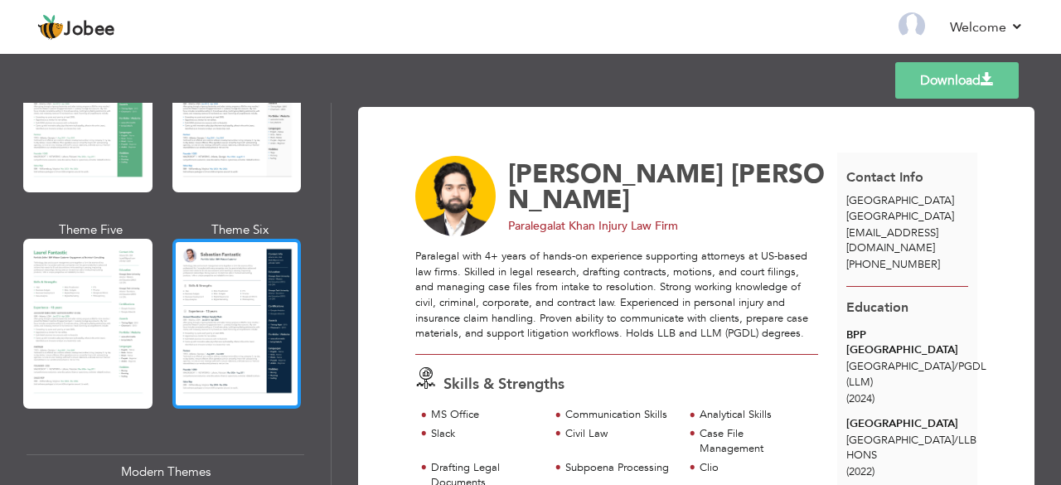
click at [204, 334] on div at bounding box center [236, 324] width 129 height 170
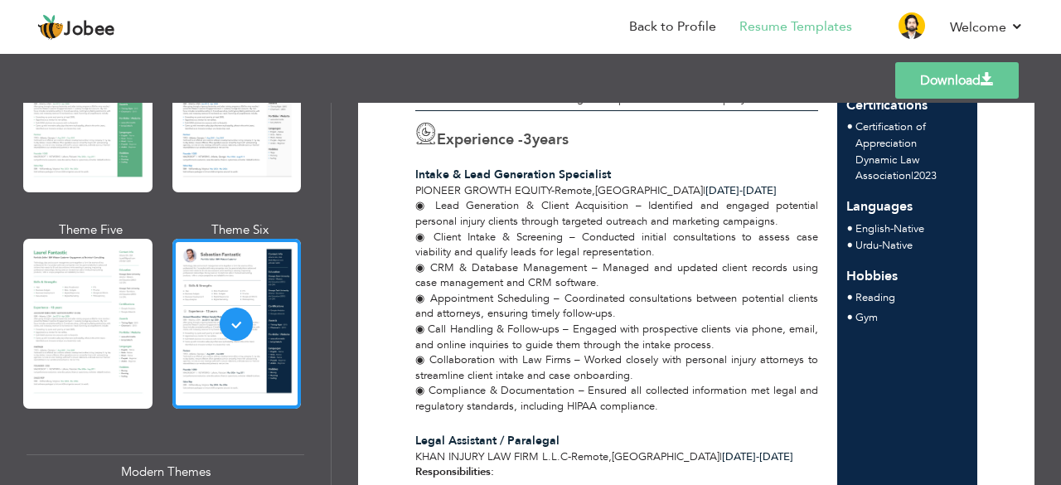
scroll to position [249, 0]
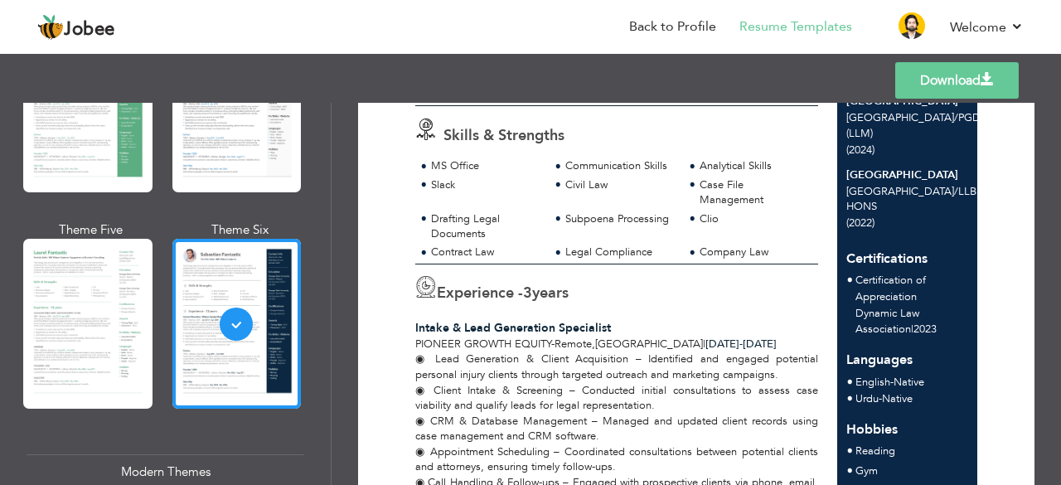
click at [922, 70] on link "Download" at bounding box center [956, 80] width 123 height 36
